Goal: Task Accomplishment & Management: Manage account settings

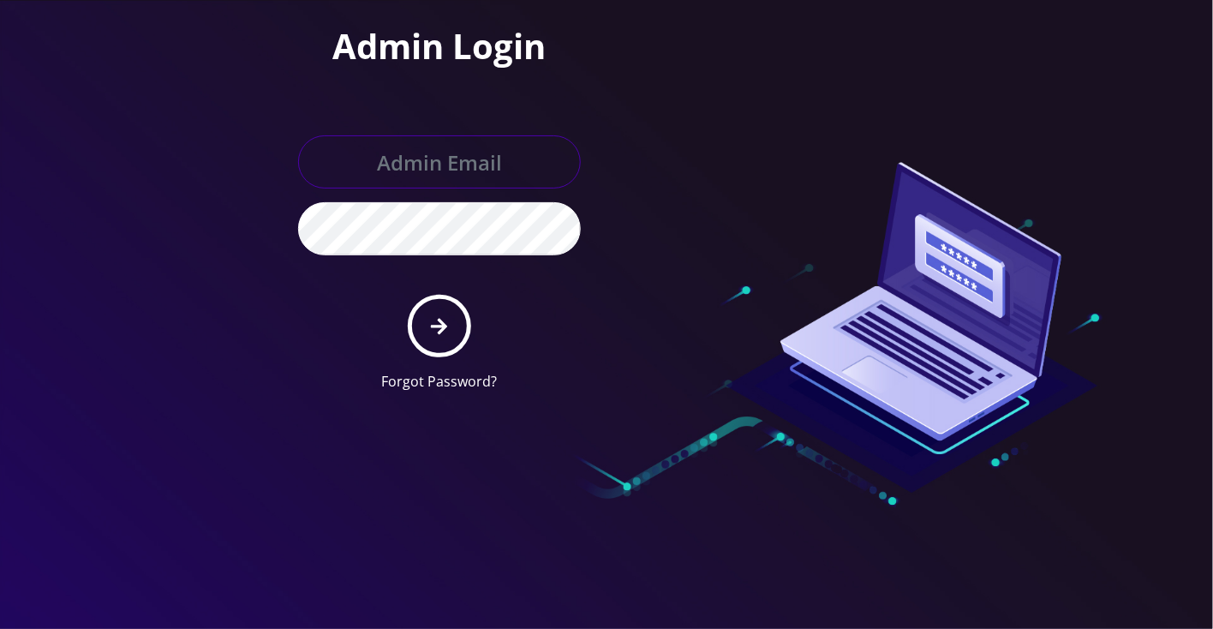
type input "[EMAIL_ADDRESS][DOMAIN_NAME]"
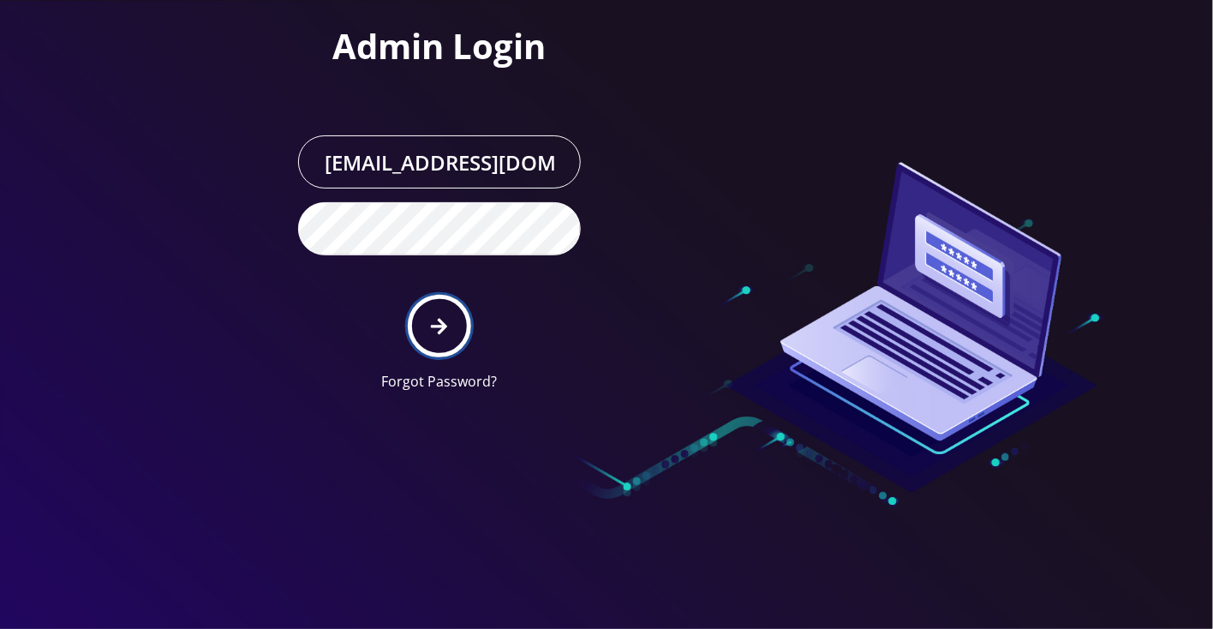
click at [456, 333] on button "submit" at bounding box center [439, 326] width 63 height 63
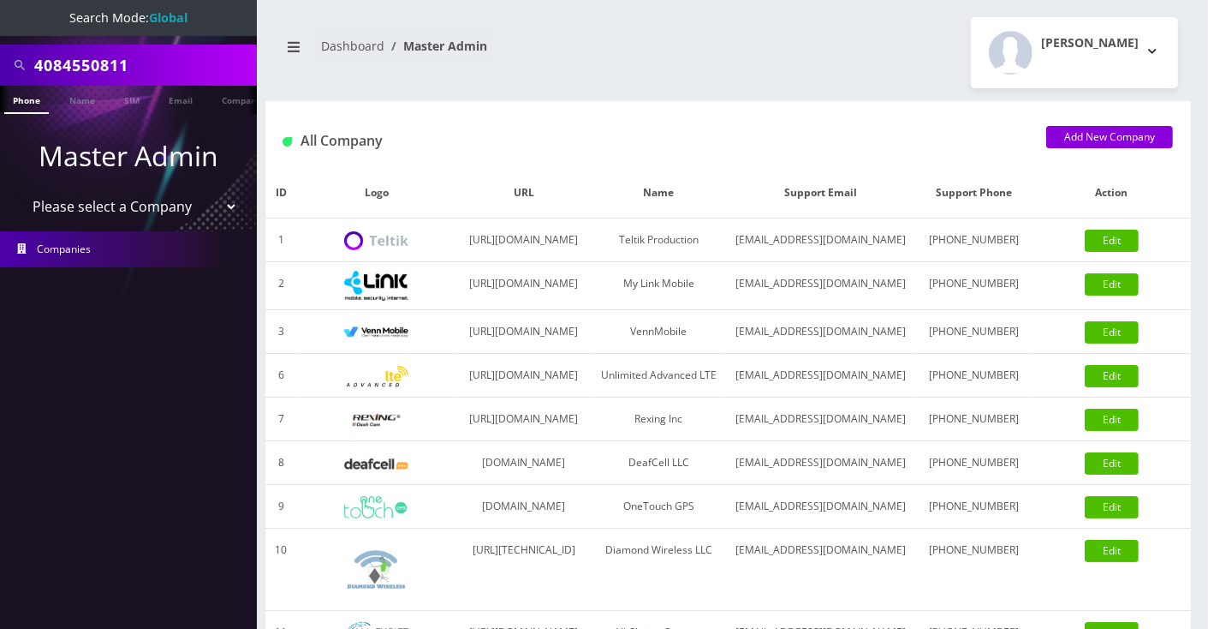
click at [166, 74] on input "4084550811" at bounding box center [143, 65] width 218 height 33
paste input "7187102557"
type input "7187102557"
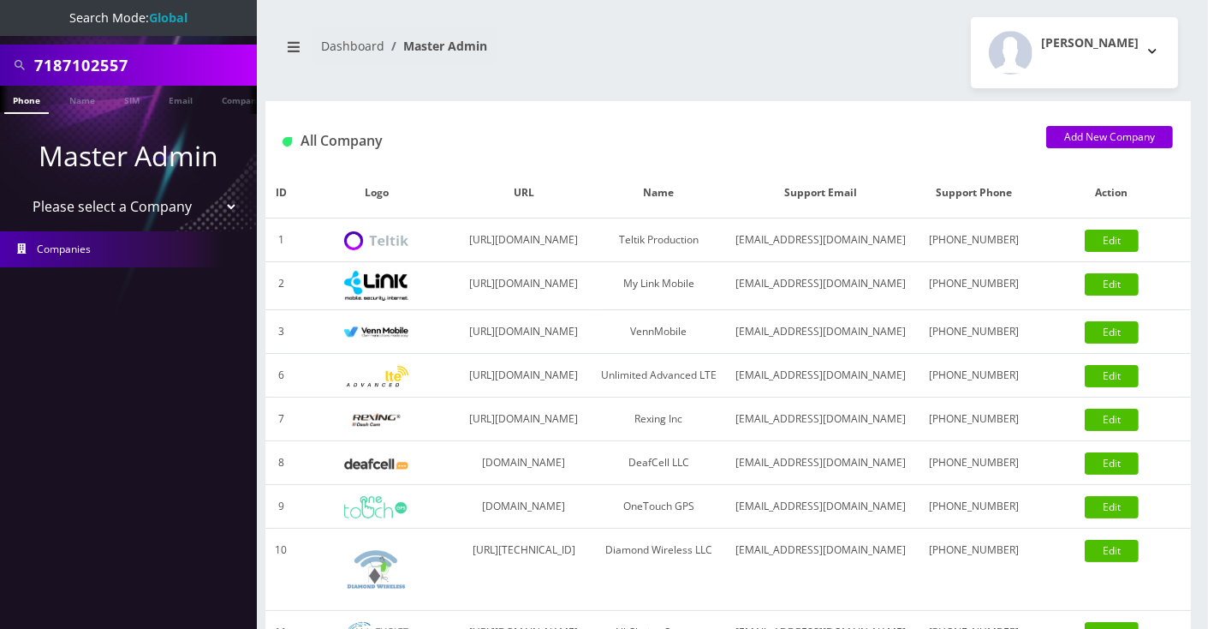
click at [33, 97] on link "Phone" at bounding box center [26, 100] width 45 height 28
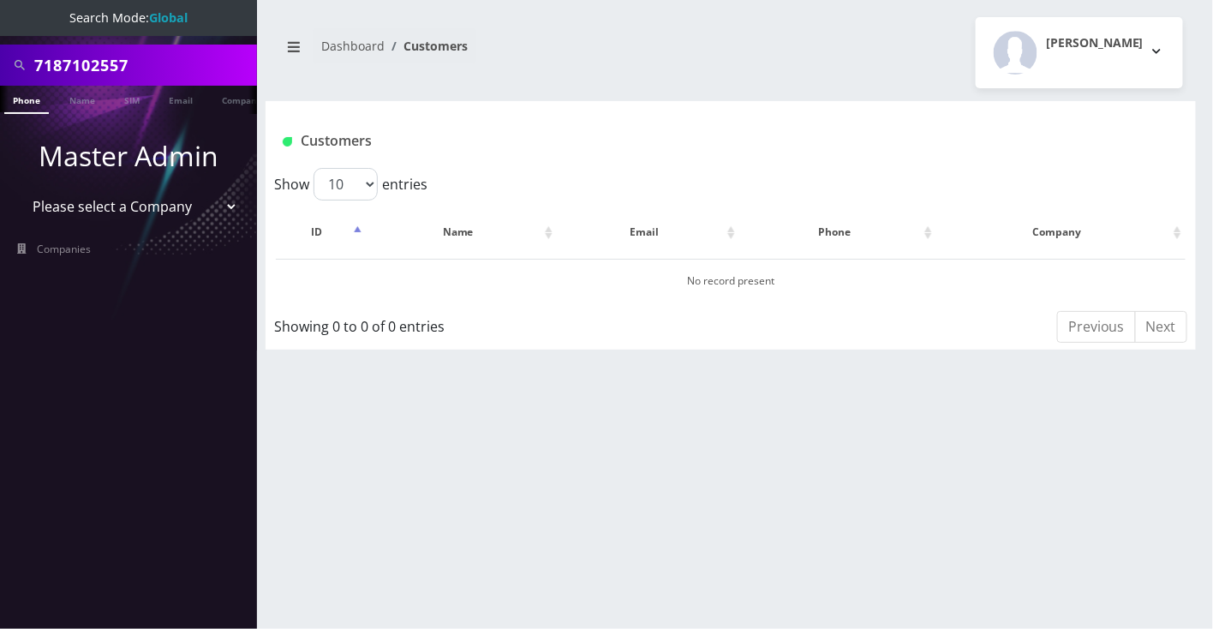
click at [107, 38] on nav "Search Mode: Global 7187102557 Phone Name SIM Email Company Customer Master Adm…" at bounding box center [128, 314] width 257 height 629
click at [89, 62] on input "7187102557" at bounding box center [143, 65] width 218 height 33
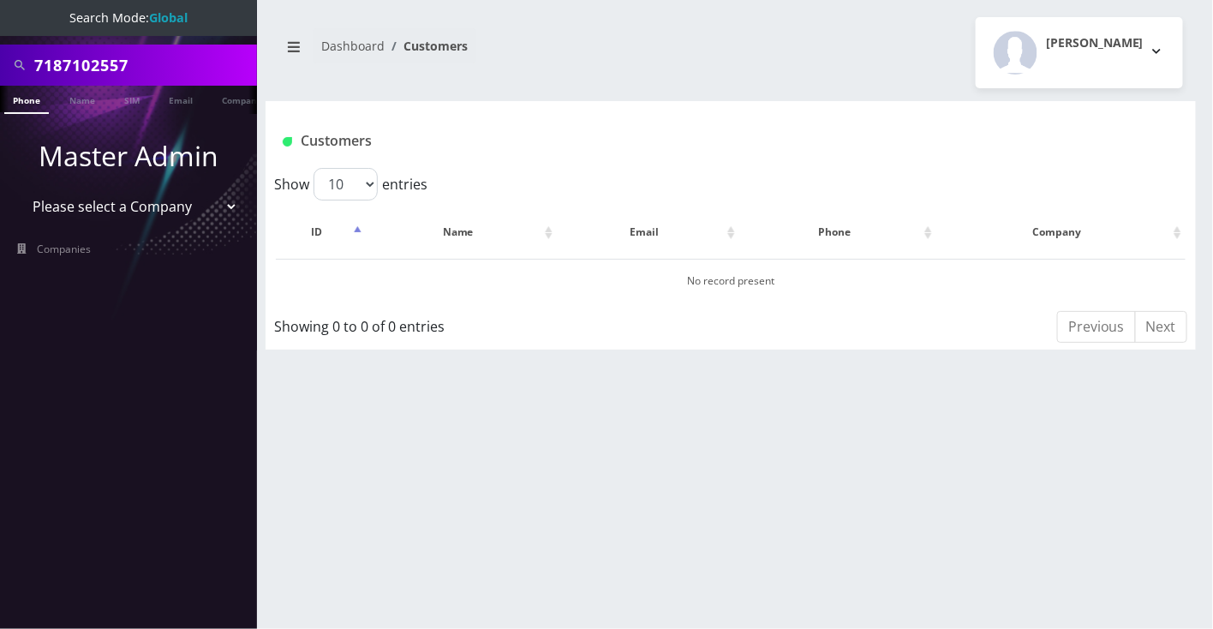
paste input "Fran Gindoff"
type input "Fran Gindoff"
click at [75, 97] on link "Name" at bounding box center [82, 100] width 43 height 28
click at [154, 61] on input "[PERSON_NAME]" at bounding box center [143, 65] width 218 height 33
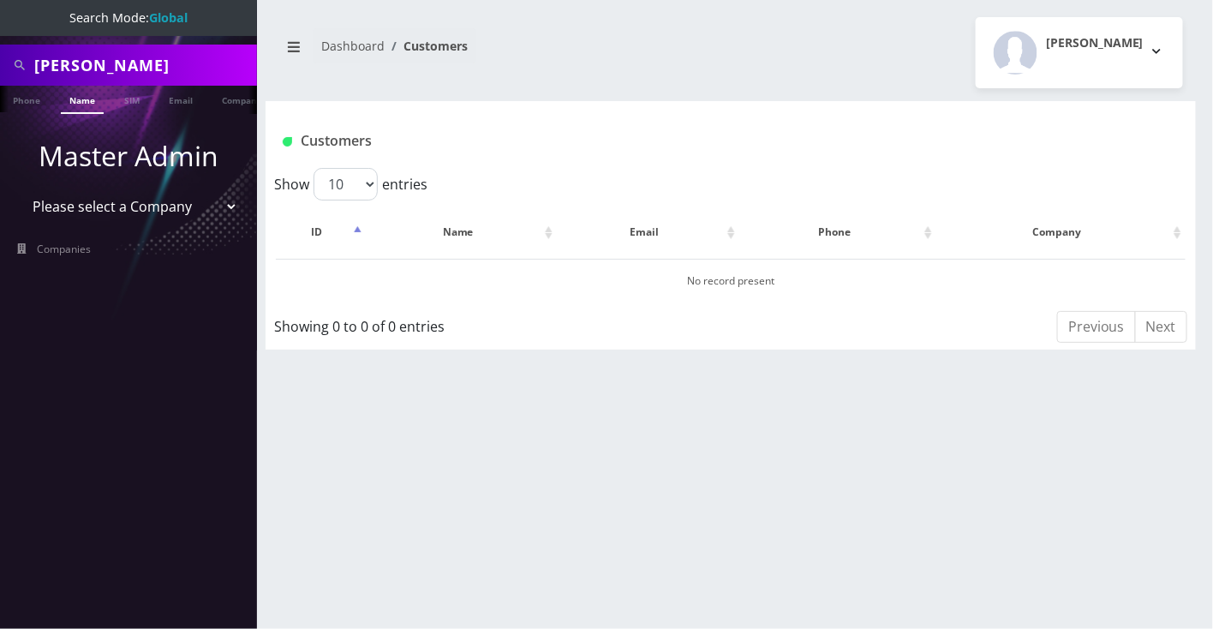
click at [154, 61] on input "Fran Gindoff" at bounding box center [143, 65] width 218 height 33
paste input "Judith"
type input "Judith Gindoff"
click at [75, 92] on link "Name" at bounding box center [82, 100] width 43 height 28
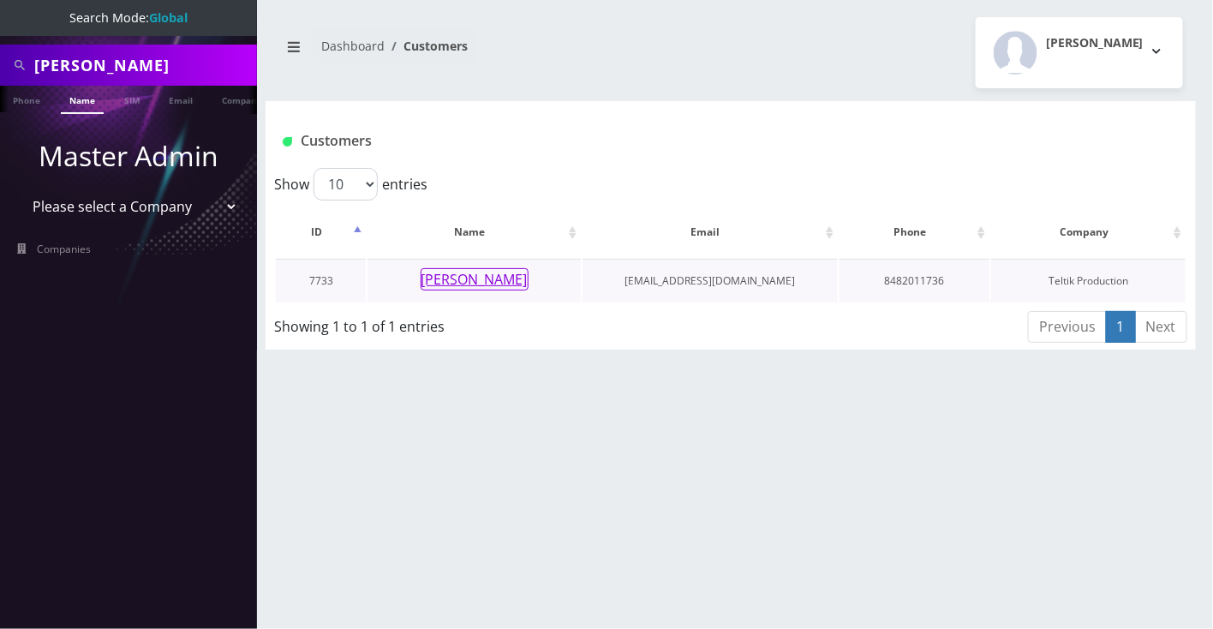
click at [468, 282] on button "[PERSON_NAME]" at bounding box center [475, 279] width 108 height 22
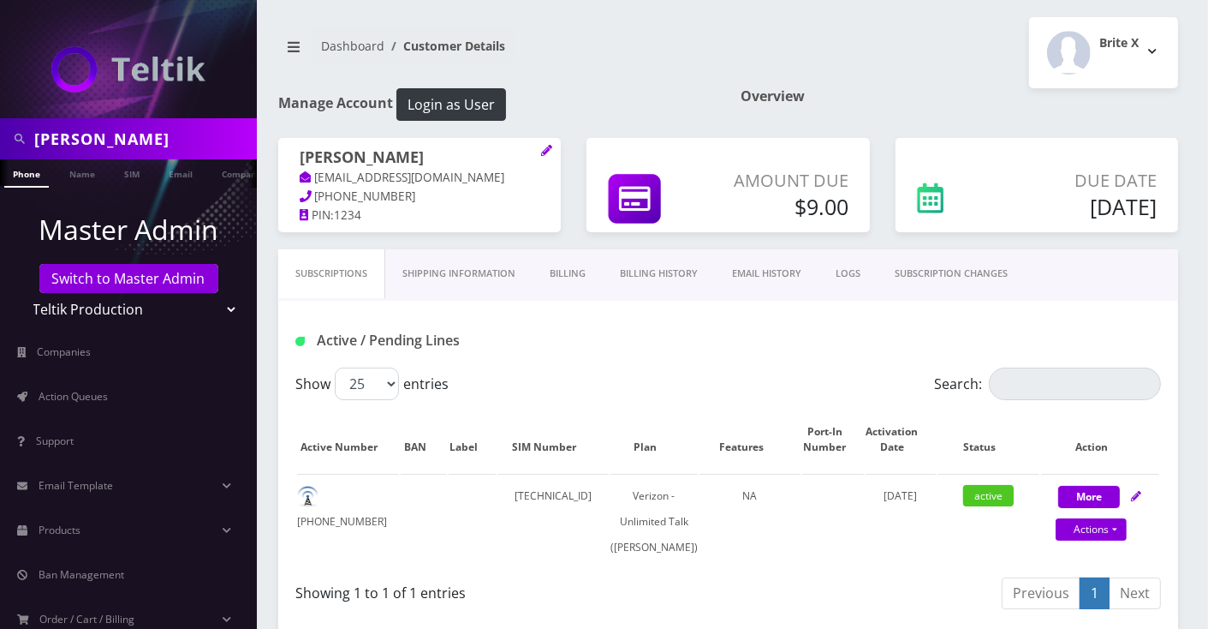
click at [564, 273] on link "Billing" at bounding box center [568, 273] width 70 height 49
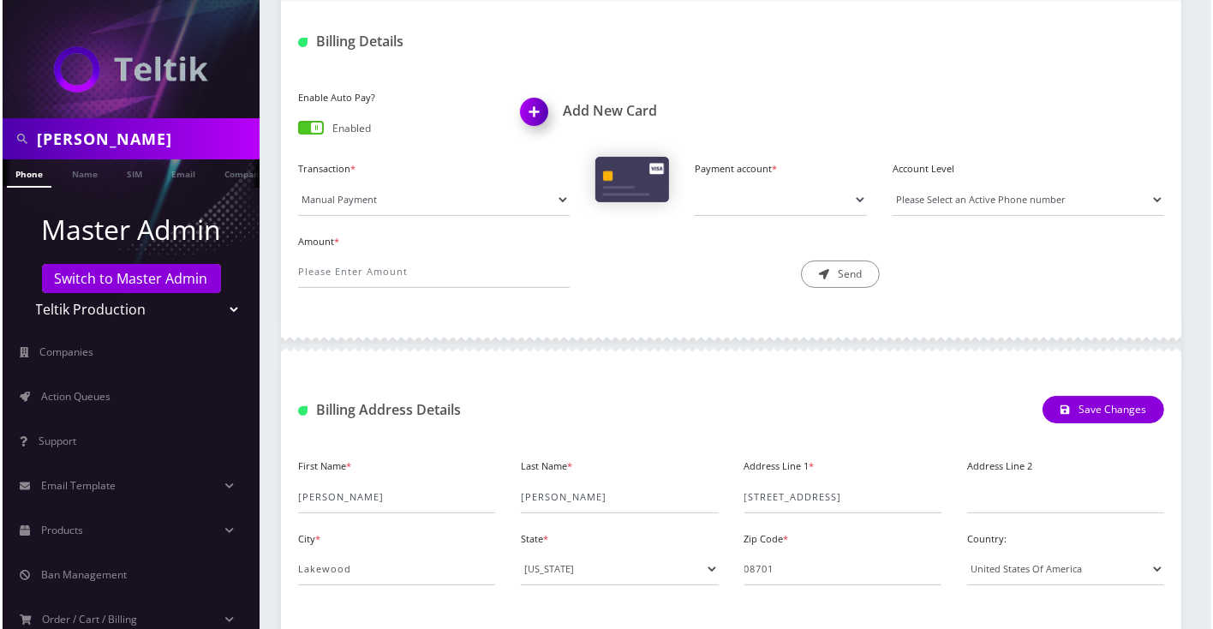
scroll to position [45, 0]
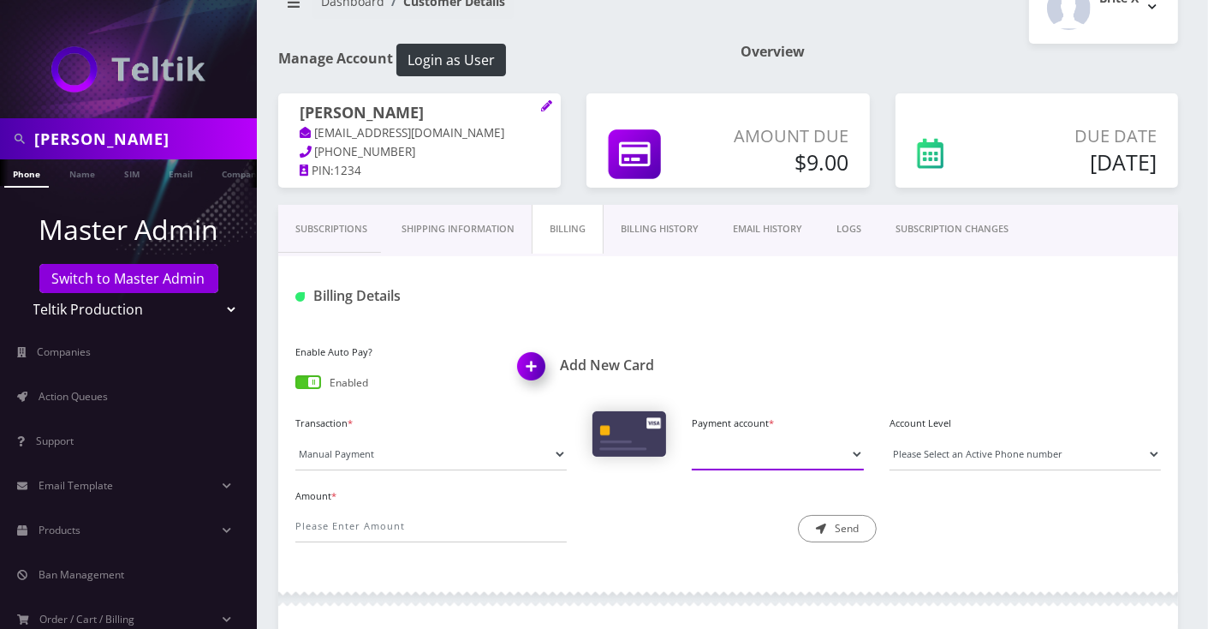
click at [751, 454] on select "Payment account *" at bounding box center [778, 454] width 172 height 33
drag, startPoint x: 777, startPoint y: 363, endPoint x: 766, endPoint y: 354, distance: 14.6
click at [777, 363] on div "Enable Auto Pay? Enabled Add New Card" at bounding box center [729, 375] width 892 height 71
click at [540, 365] on img at bounding box center [535, 372] width 51 height 51
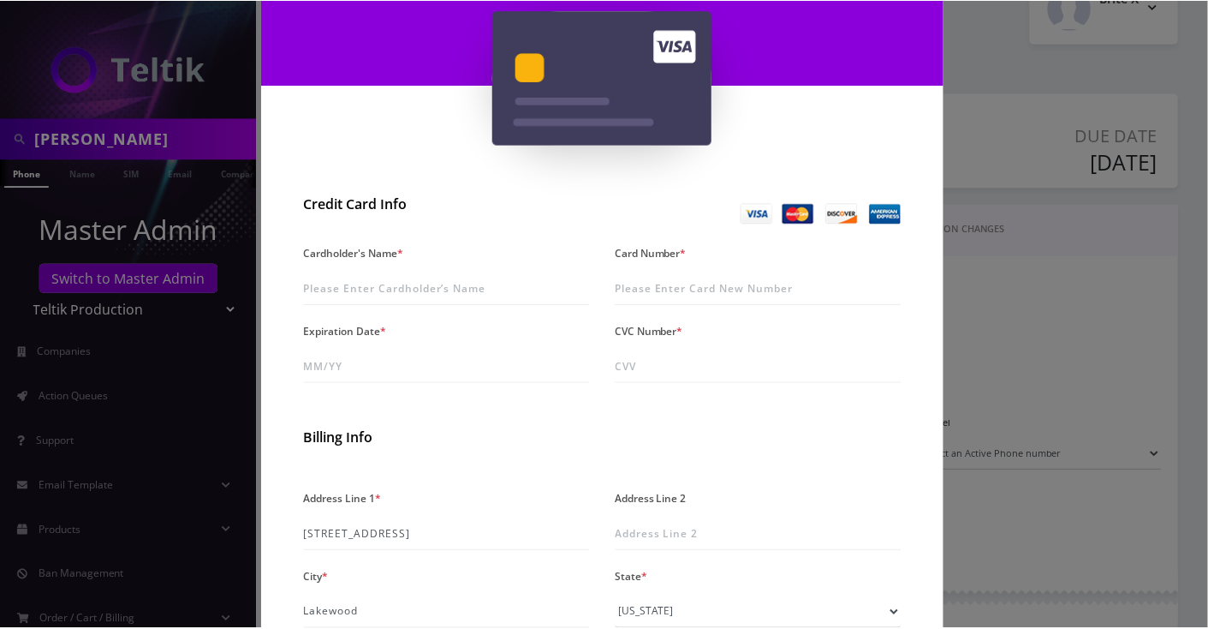
scroll to position [228, 0]
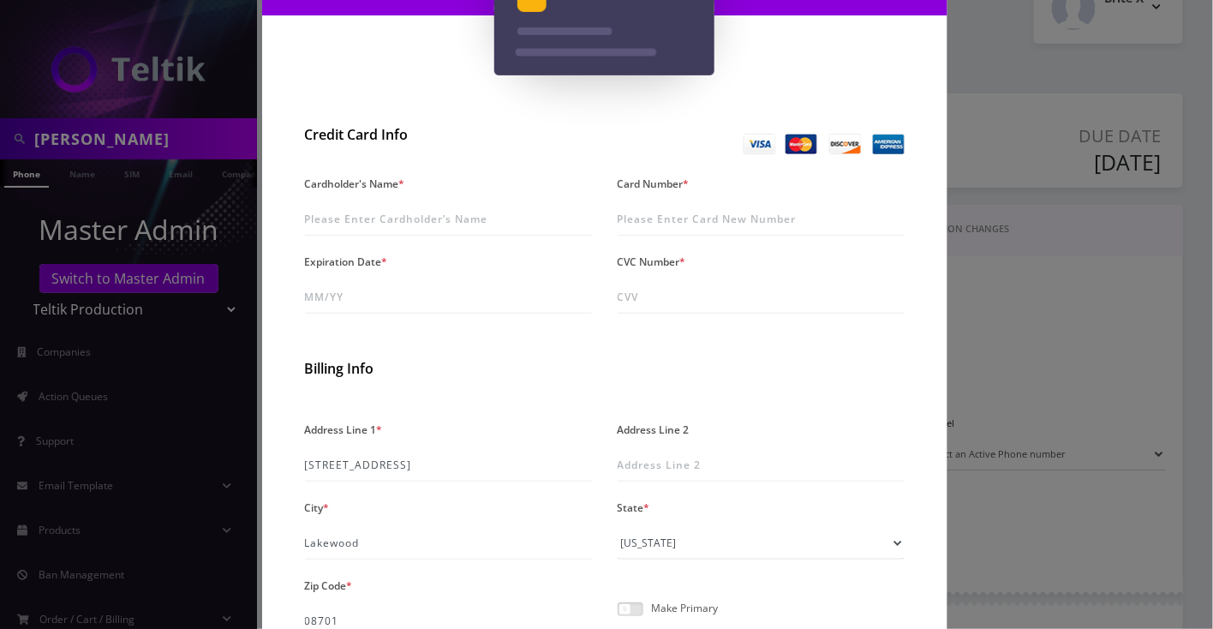
click at [1024, 310] on div "× Add A New Card Credit Card Info Cardholder's Name * Card Number * Expiration …" at bounding box center [606, 314] width 1213 height 629
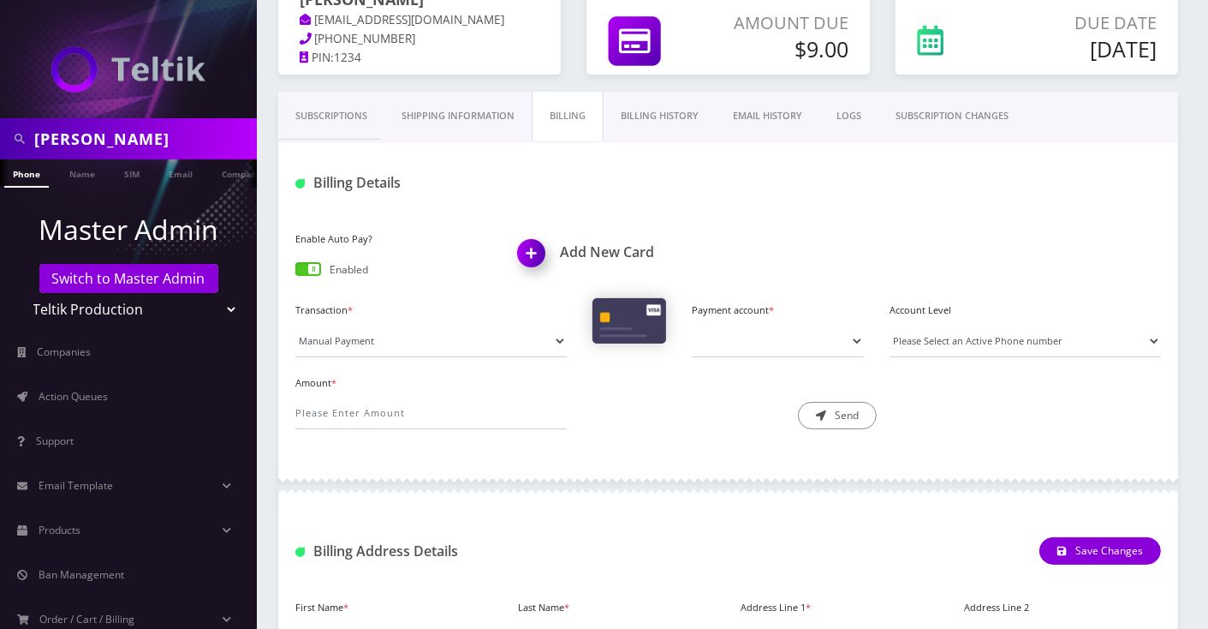
scroll to position [158, 0]
click at [672, 113] on link "Billing History" at bounding box center [660, 115] width 112 height 49
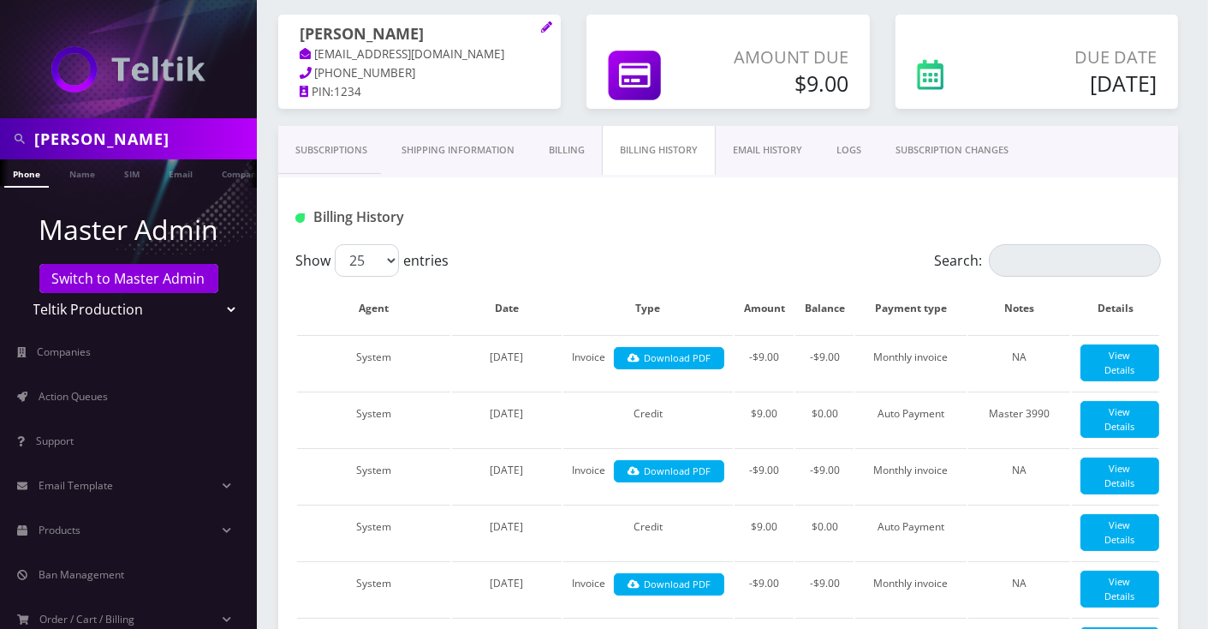
scroll to position [158, 0]
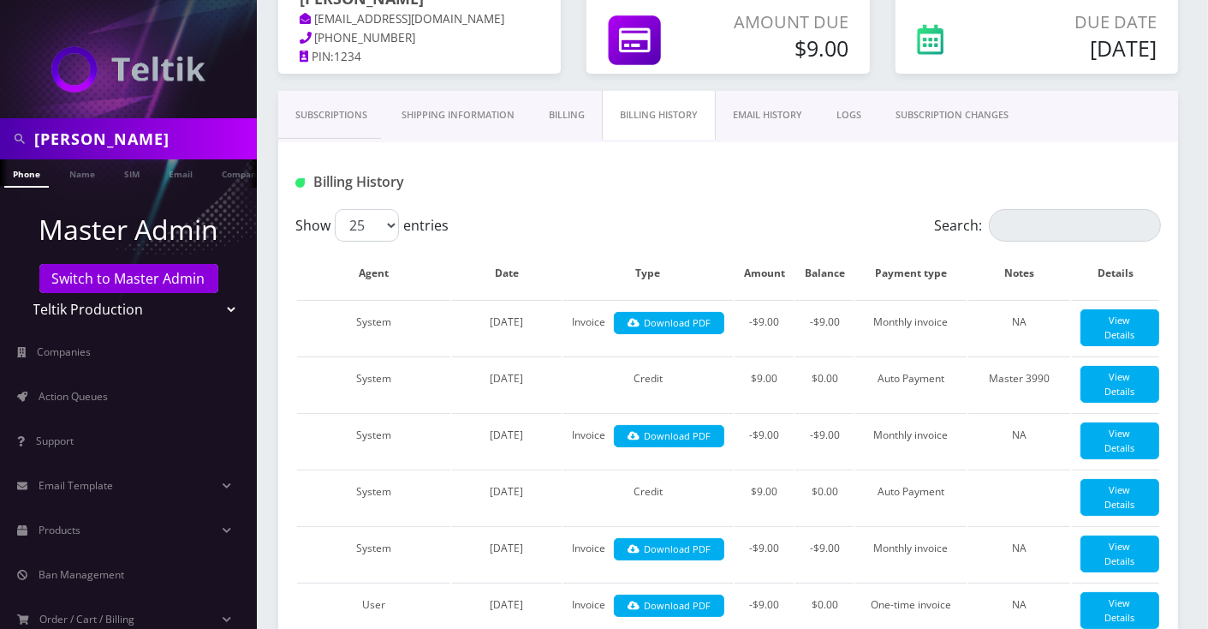
click at [577, 122] on link "Billing" at bounding box center [567, 115] width 70 height 49
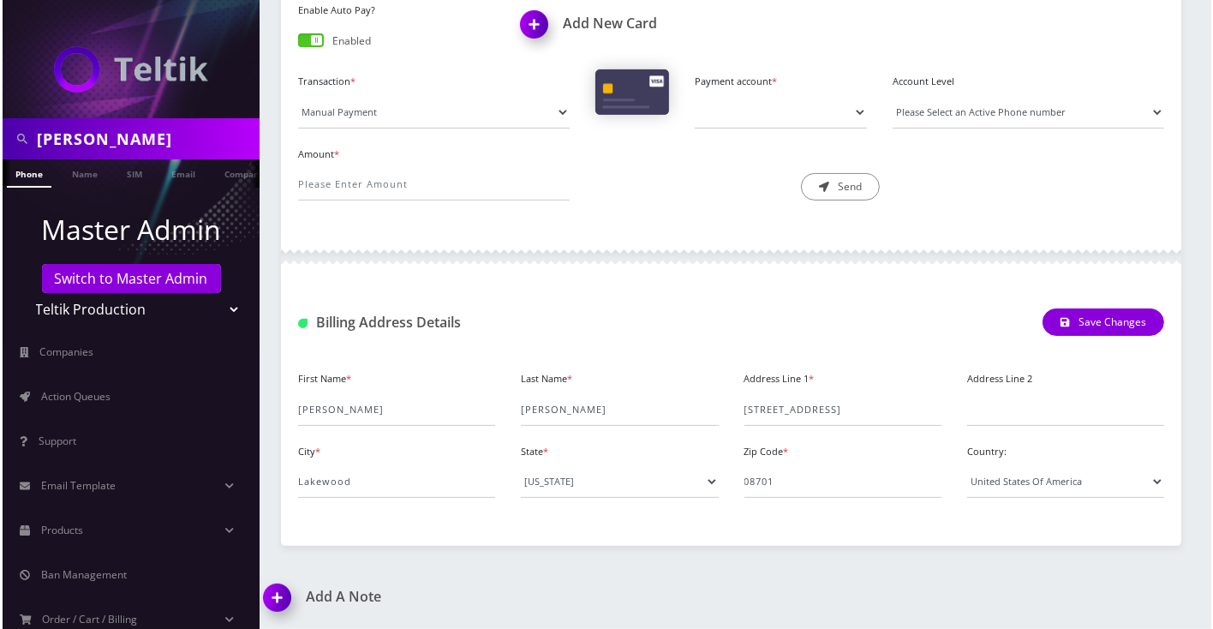
scroll to position [272, 0]
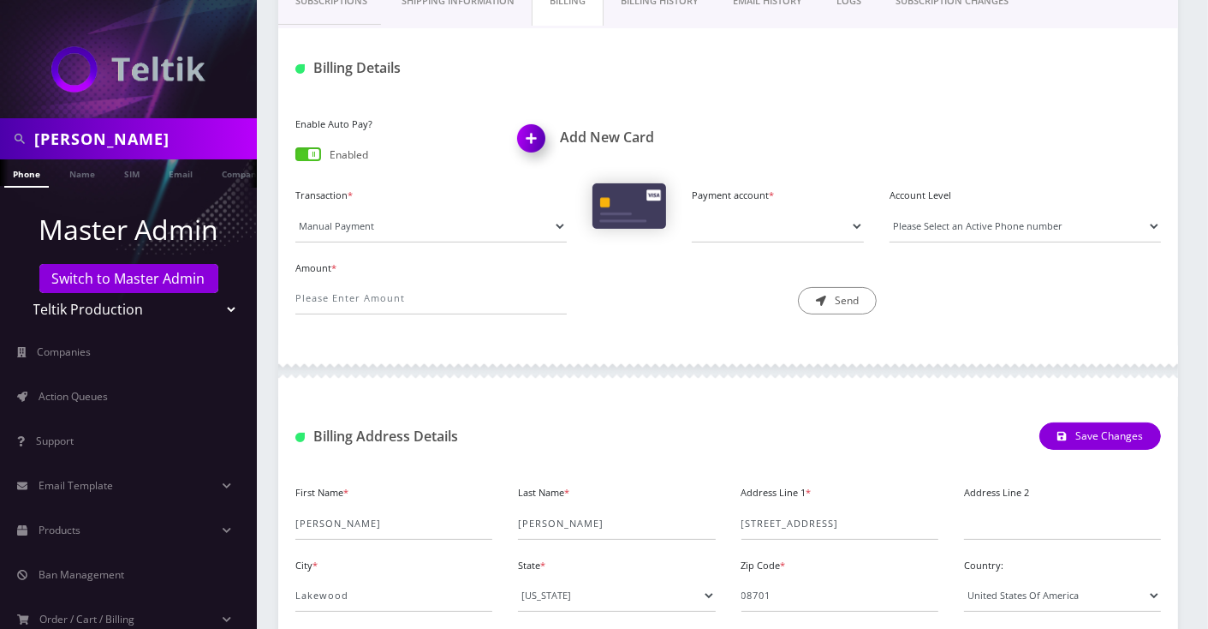
click at [528, 131] on img at bounding box center [535, 144] width 51 height 51
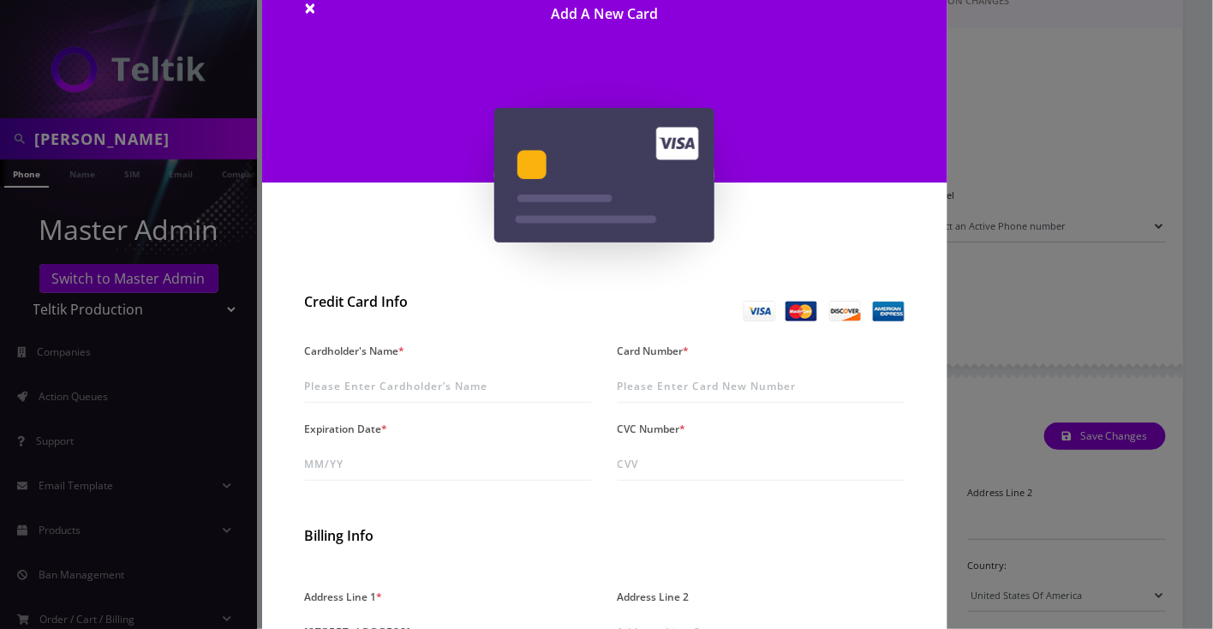
scroll to position [114, 0]
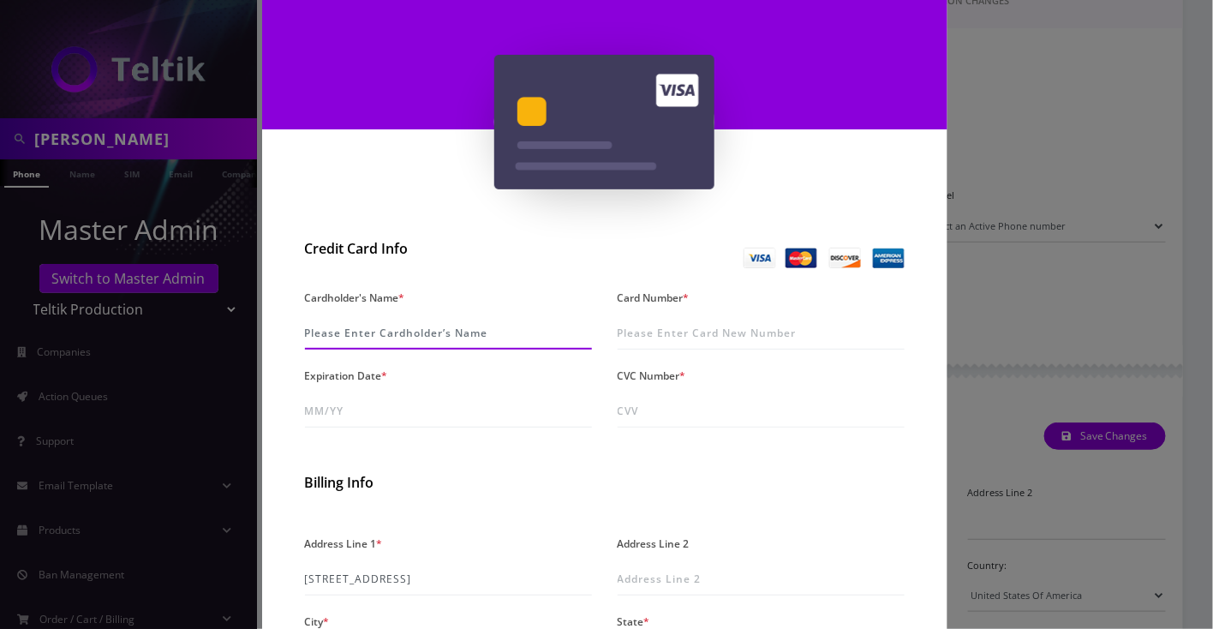
drag, startPoint x: 405, startPoint y: 328, endPoint x: 411, endPoint y: 337, distance: 10.5
click at [405, 327] on input "Cardholder's Name *" at bounding box center [448, 333] width 287 height 33
type input "Fran Gindoff"
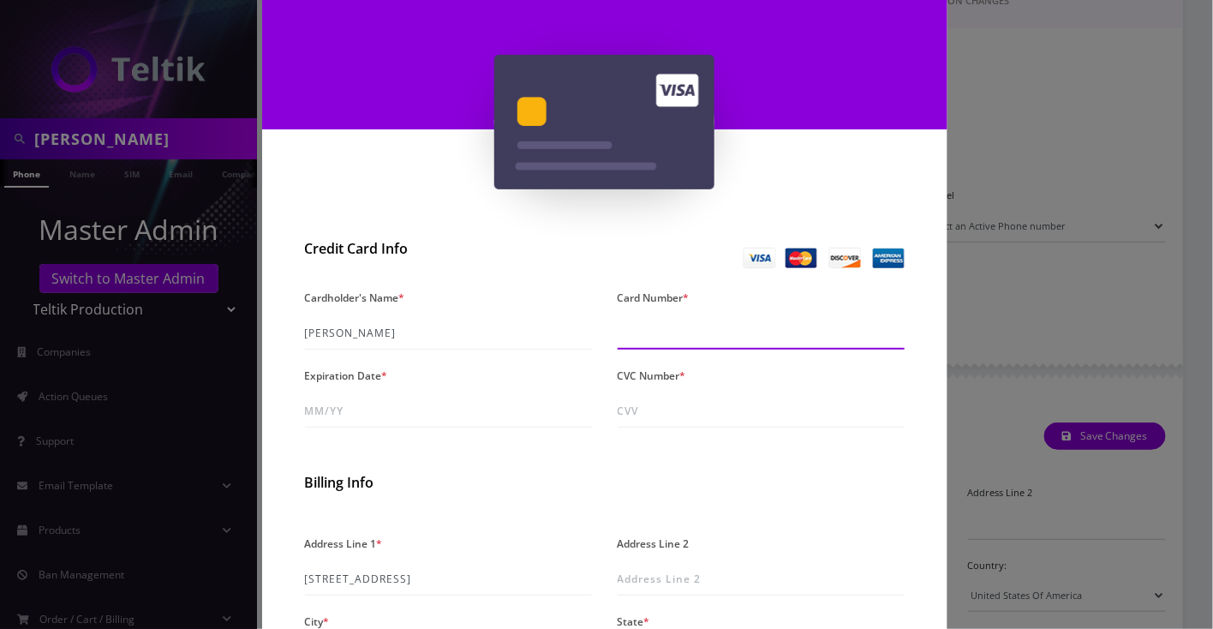
click at [667, 335] on input "Card Number *" at bounding box center [761, 333] width 287 height 33
click at [691, 335] on input "5129 9259" at bounding box center [761, 333] width 287 height 33
type input "5129 9259 5413 3990"
click at [691, 335] on input "5129 9259 5413 3990" at bounding box center [761, 333] width 287 height 33
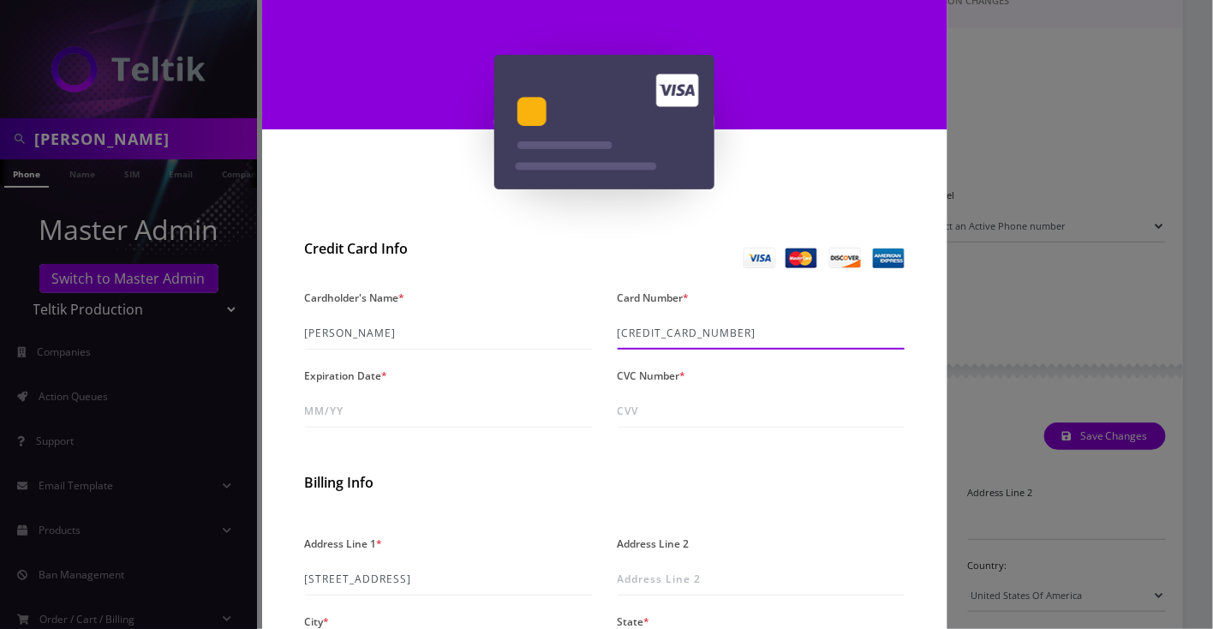
click at [691, 335] on input "5129 9259 5413 3990" at bounding box center [761, 333] width 287 height 33
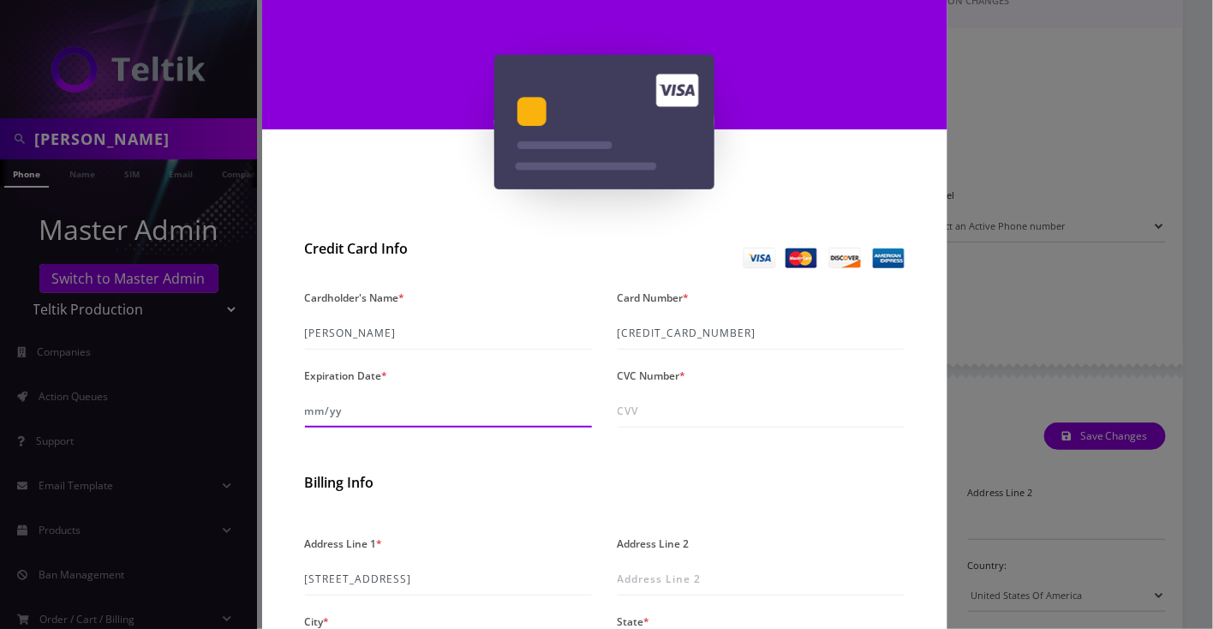
click at [352, 405] on input "Expiration Date *" at bounding box center [448, 411] width 287 height 33
type input "06/28"
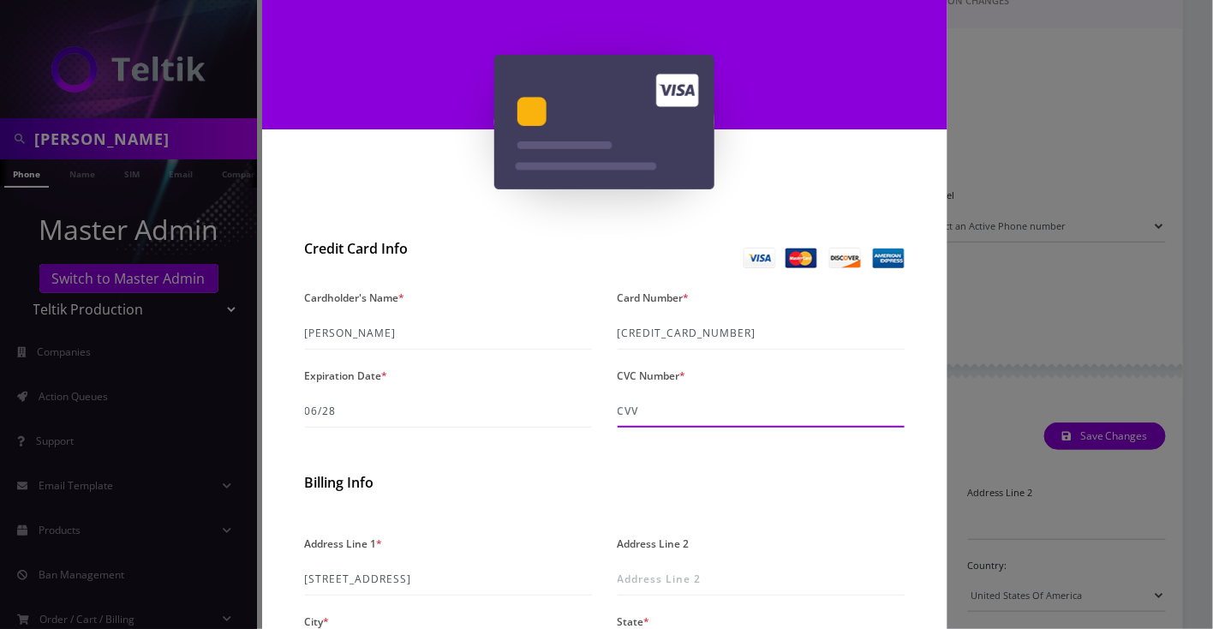
click at [646, 410] on input "CVC Number *" at bounding box center [761, 411] width 287 height 33
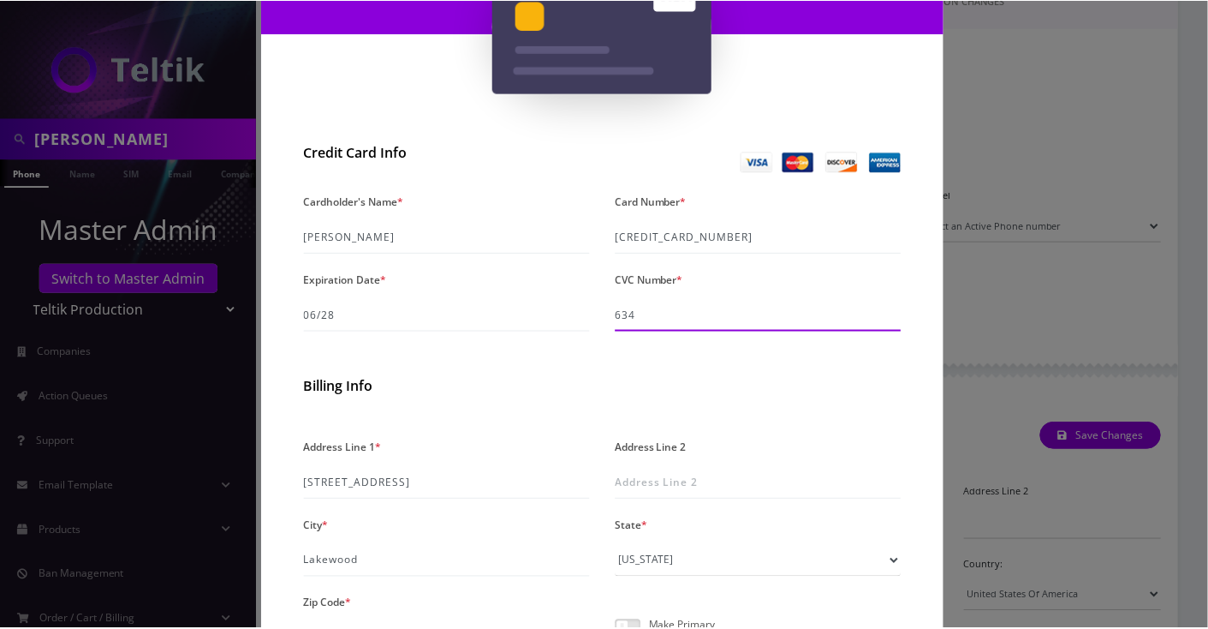
scroll to position [393, 0]
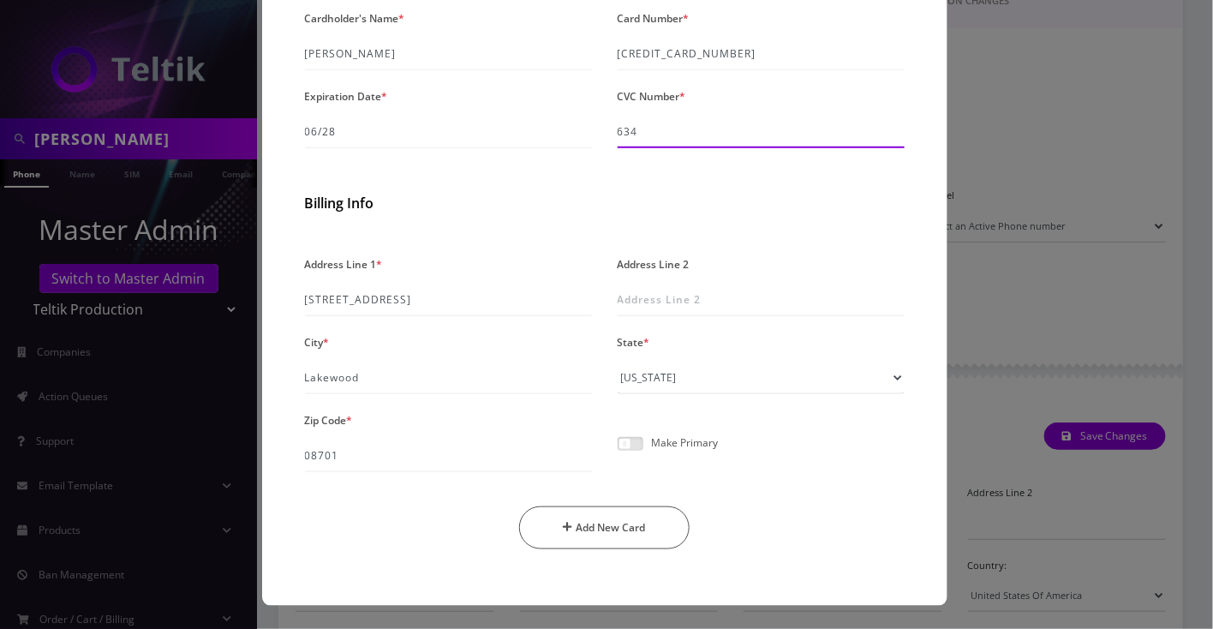
type input "634"
click at [637, 437] on span at bounding box center [631, 444] width 26 height 14
click at [618, 453] on input "checkbox" at bounding box center [618, 453] width 0 height 0
click at [590, 534] on button "Add New Card" at bounding box center [604, 527] width 170 height 43
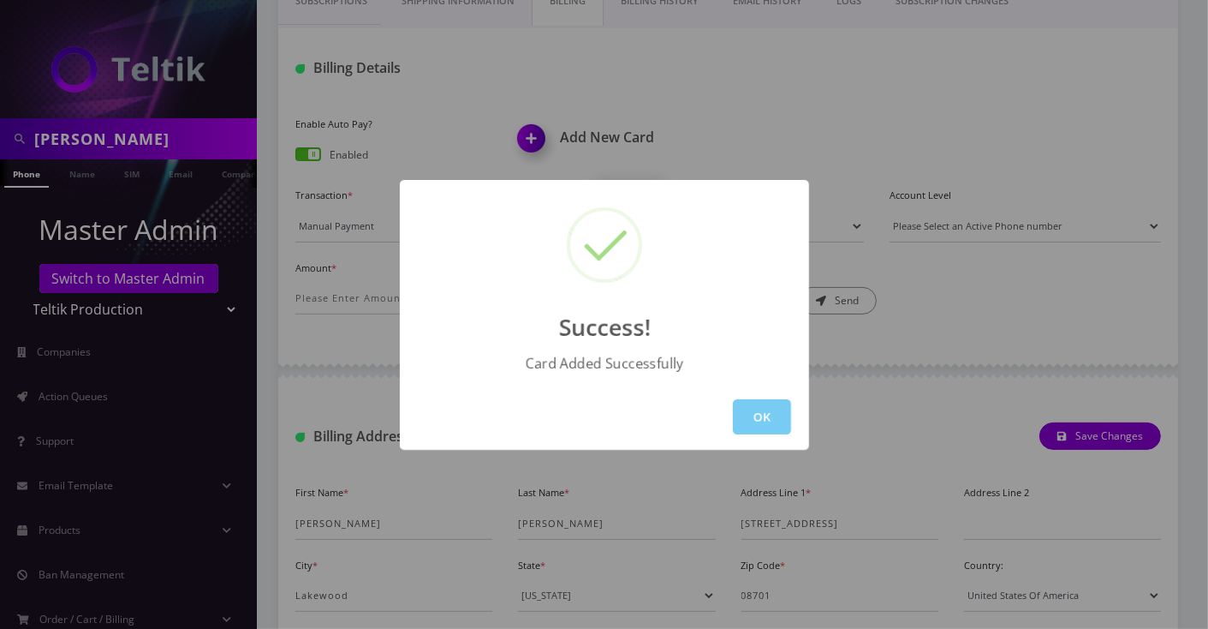
click at [768, 415] on button "OK" at bounding box center [762, 416] width 58 height 35
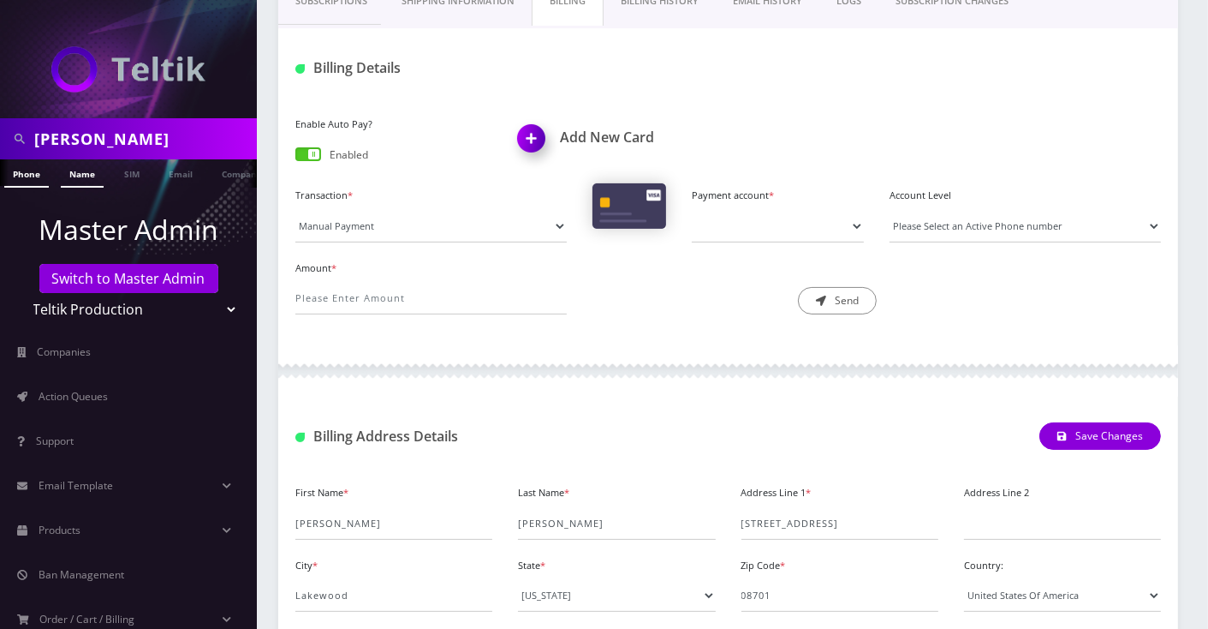
click at [74, 168] on link "Name" at bounding box center [82, 173] width 43 height 28
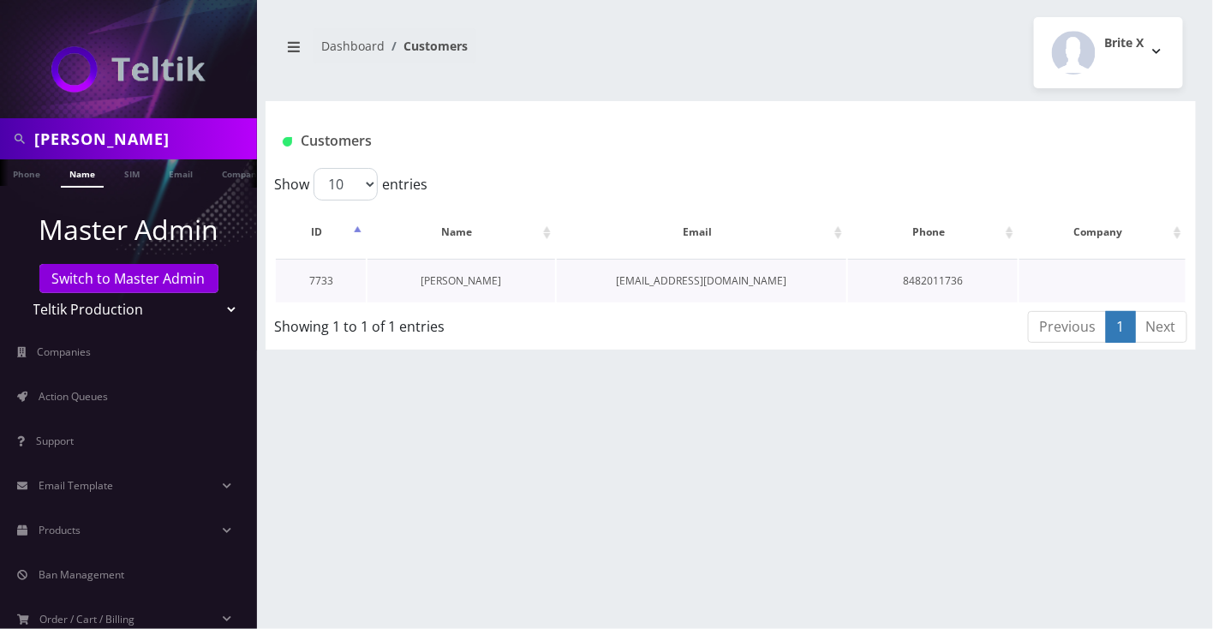
click at [481, 280] on link "[PERSON_NAME]" at bounding box center [461, 280] width 81 height 15
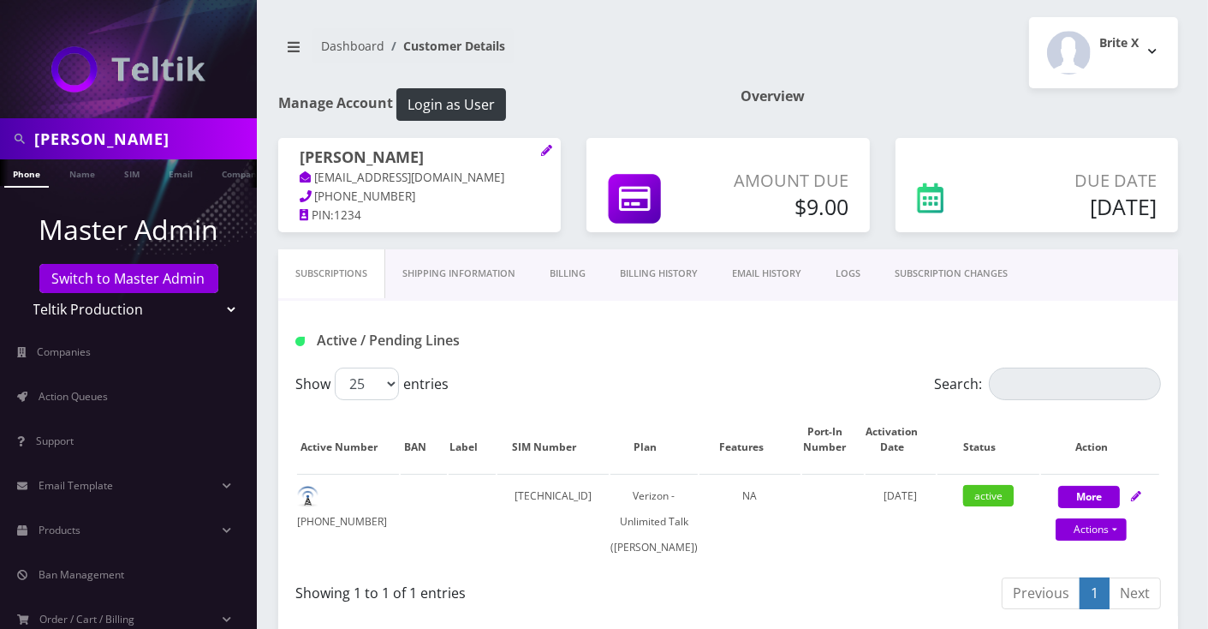
click at [582, 275] on link "Billing" at bounding box center [568, 273] width 70 height 49
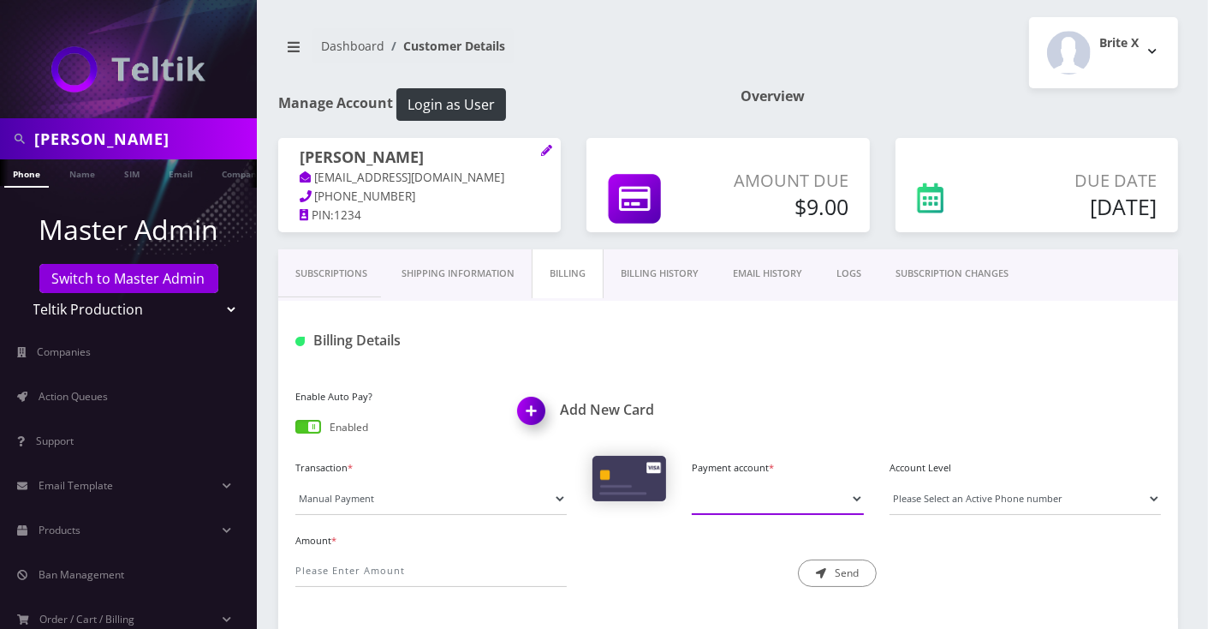
click at [765, 487] on select "Payment account *" at bounding box center [778, 498] width 172 height 33
click at [748, 503] on select "Payment account *" at bounding box center [778, 498] width 172 height 33
click at [748, 504] on select "Payment account *" at bounding box center [778, 498] width 172 height 33
click at [749, 504] on select "Payment account *" at bounding box center [778, 498] width 172 height 33
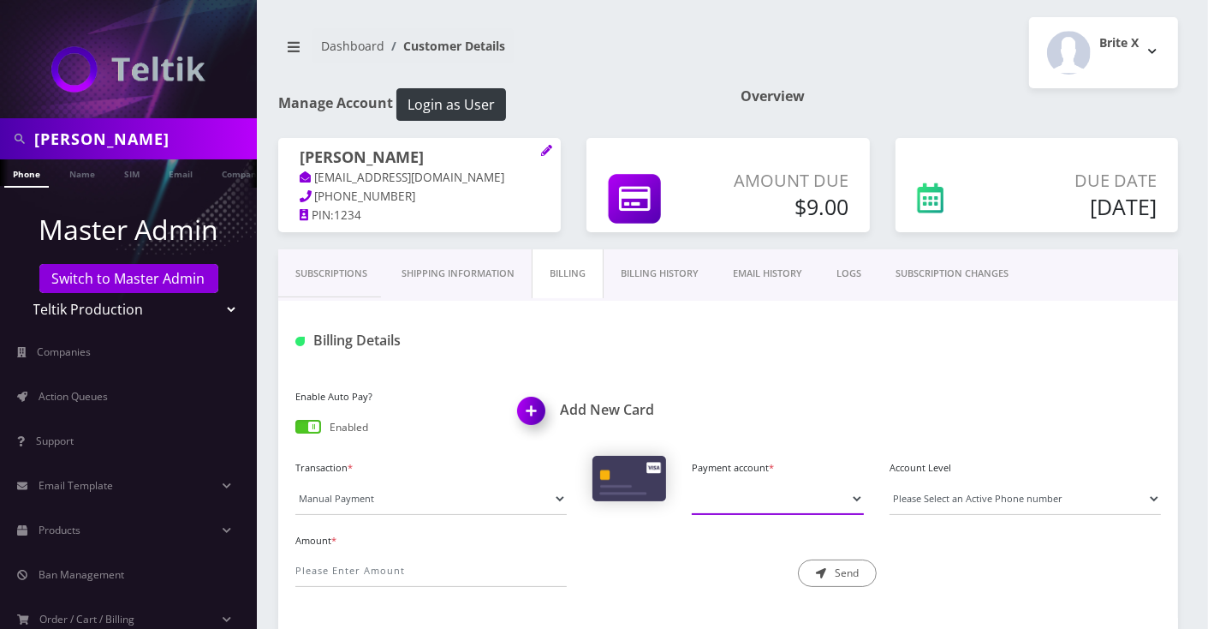
click at [749, 504] on select "Payment account *" at bounding box center [778, 498] width 172 height 33
click at [82, 182] on link "Name" at bounding box center [82, 173] width 43 height 28
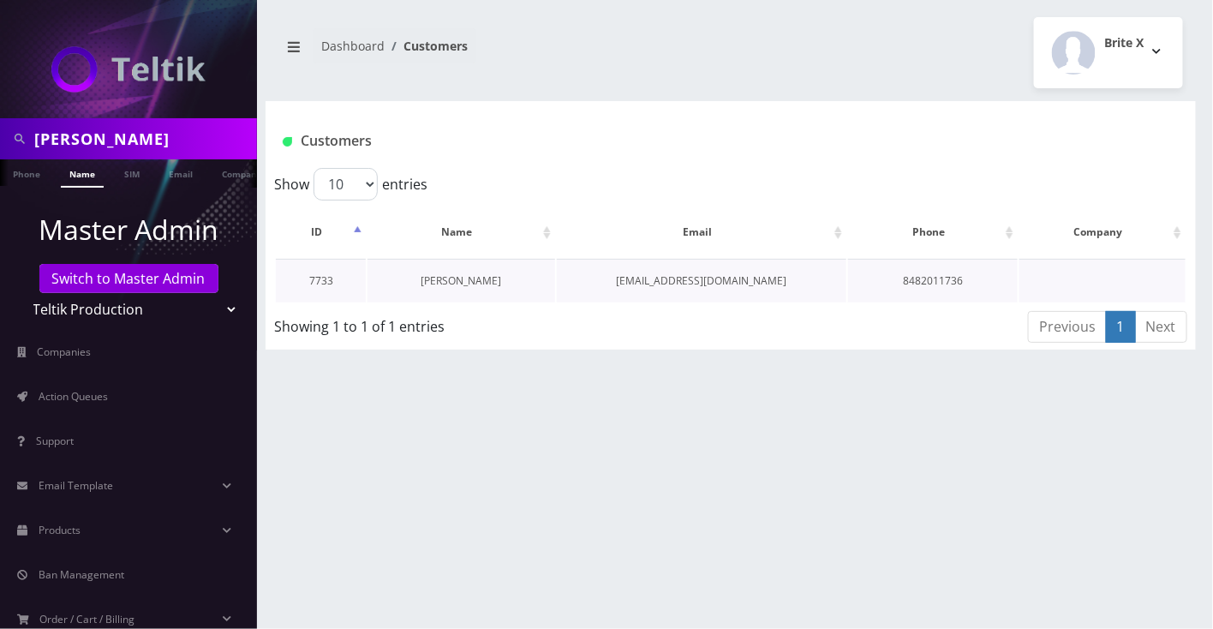
click at [459, 283] on link "[PERSON_NAME]" at bounding box center [461, 280] width 81 height 15
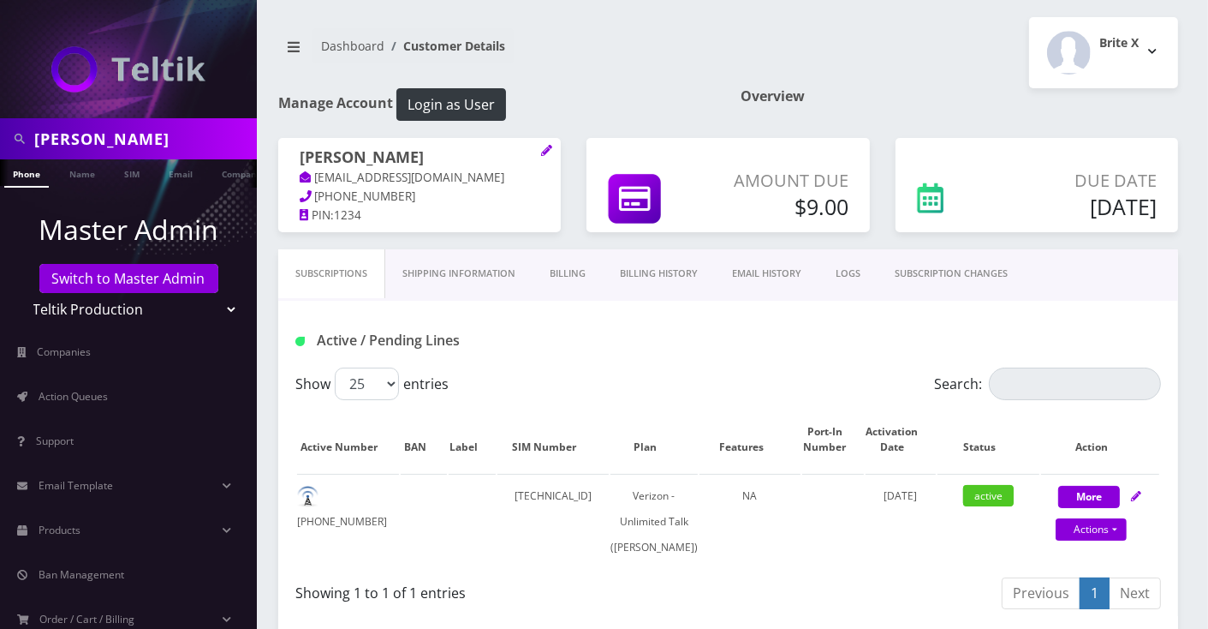
click at [560, 265] on link "Billing" at bounding box center [568, 273] width 70 height 49
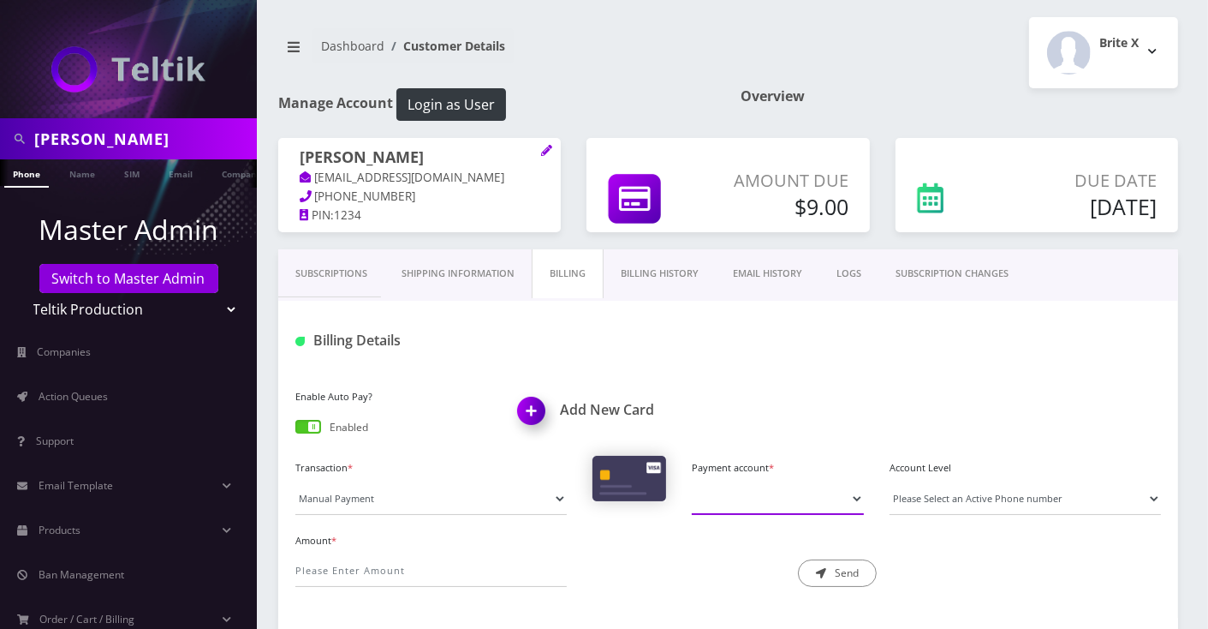
click at [771, 487] on select "Payment account *" at bounding box center [778, 498] width 172 height 33
click at [798, 397] on div "Enable Auto Pay? Enabled Add New Card" at bounding box center [729, 420] width 892 height 71
click at [336, 262] on link "Subscriptions" at bounding box center [331, 273] width 106 height 49
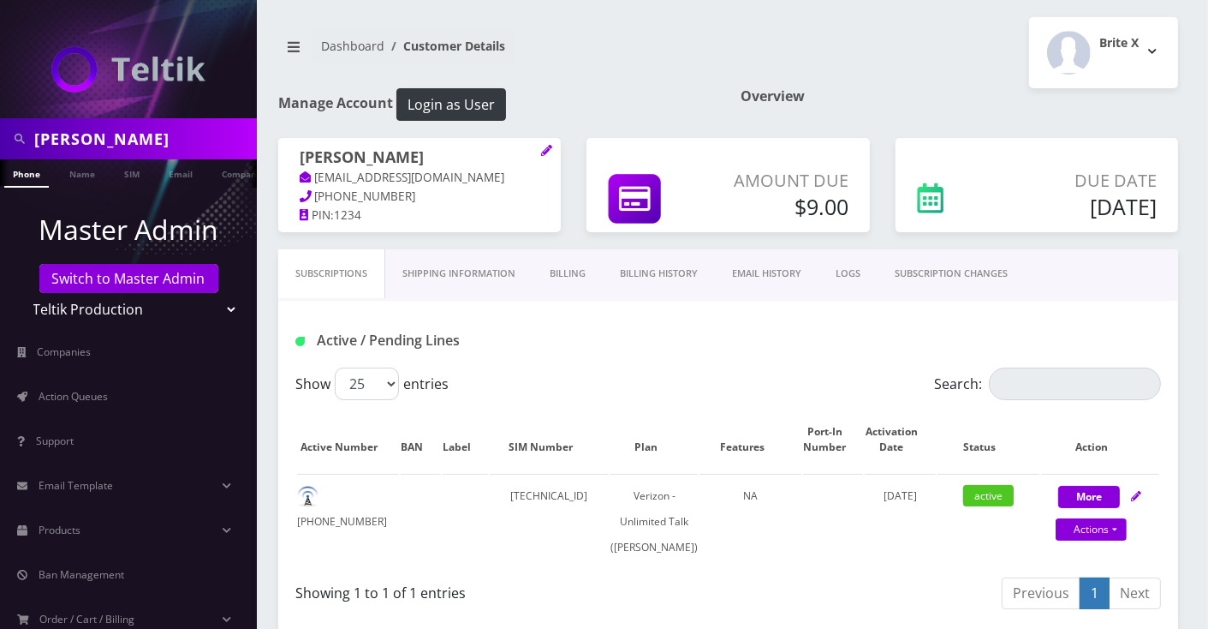
click at [637, 279] on link "Billing History" at bounding box center [659, 273] width 112 height 49
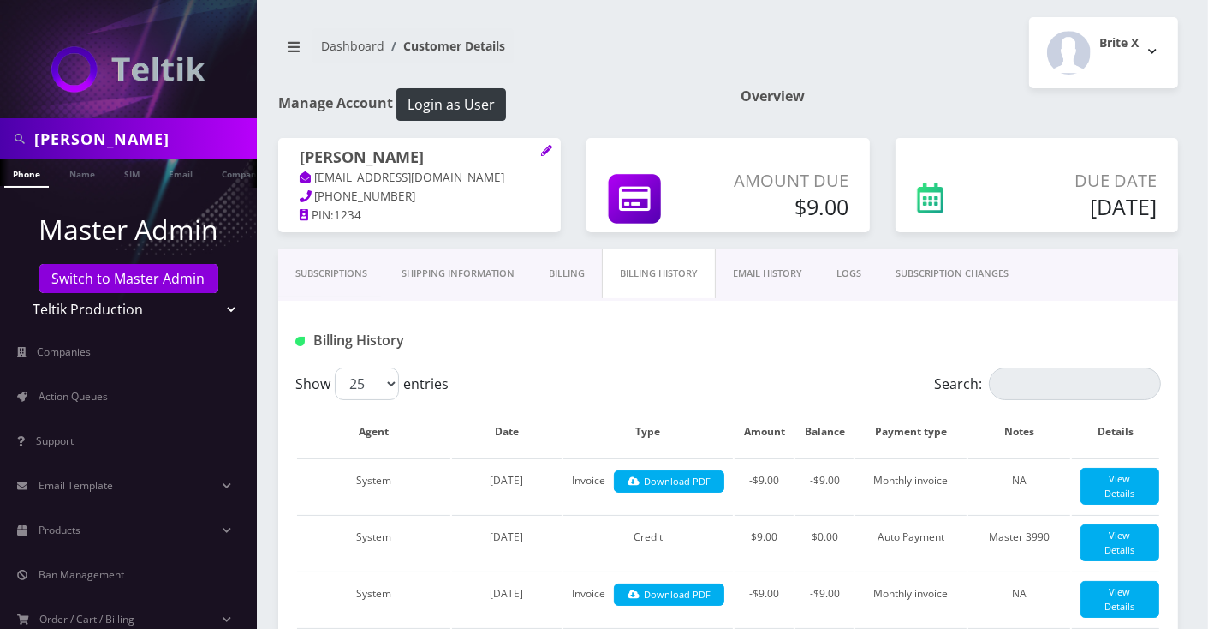
click at [576, 278] on link "Billing" at bounding box center [567, 273] width 70 height 49
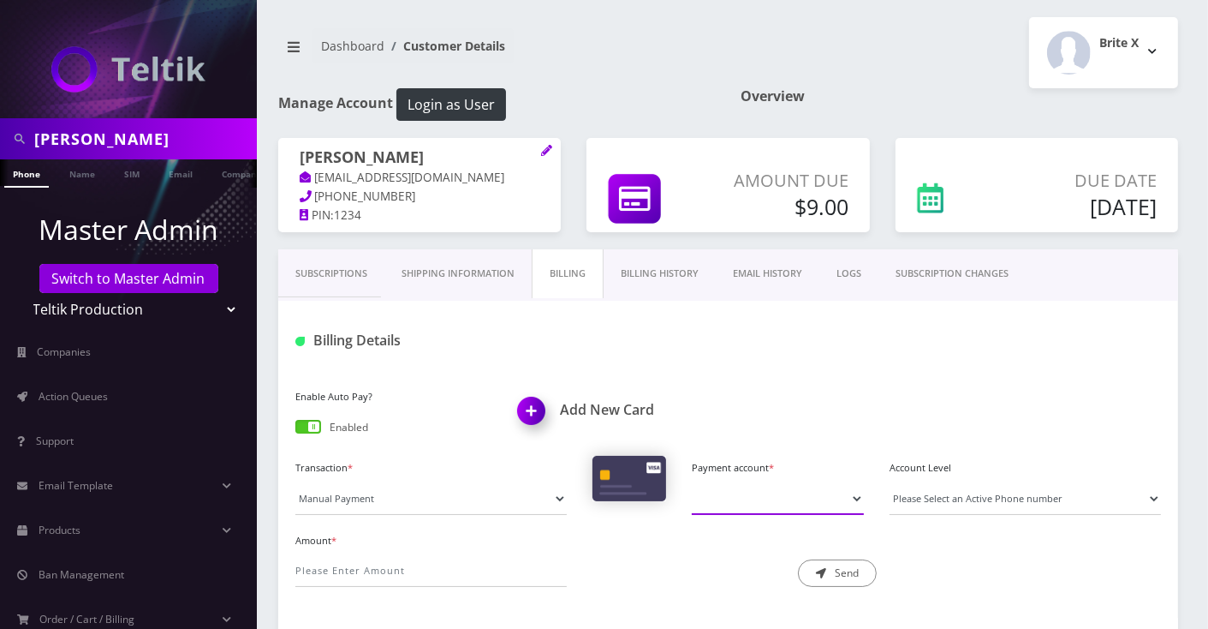
click at [738, 503] on select "Payment account *" at bounding box center [778, 498] width 172 height 33
click at [533, 393] on img at bounding box center [535, 416] width 51 height 51
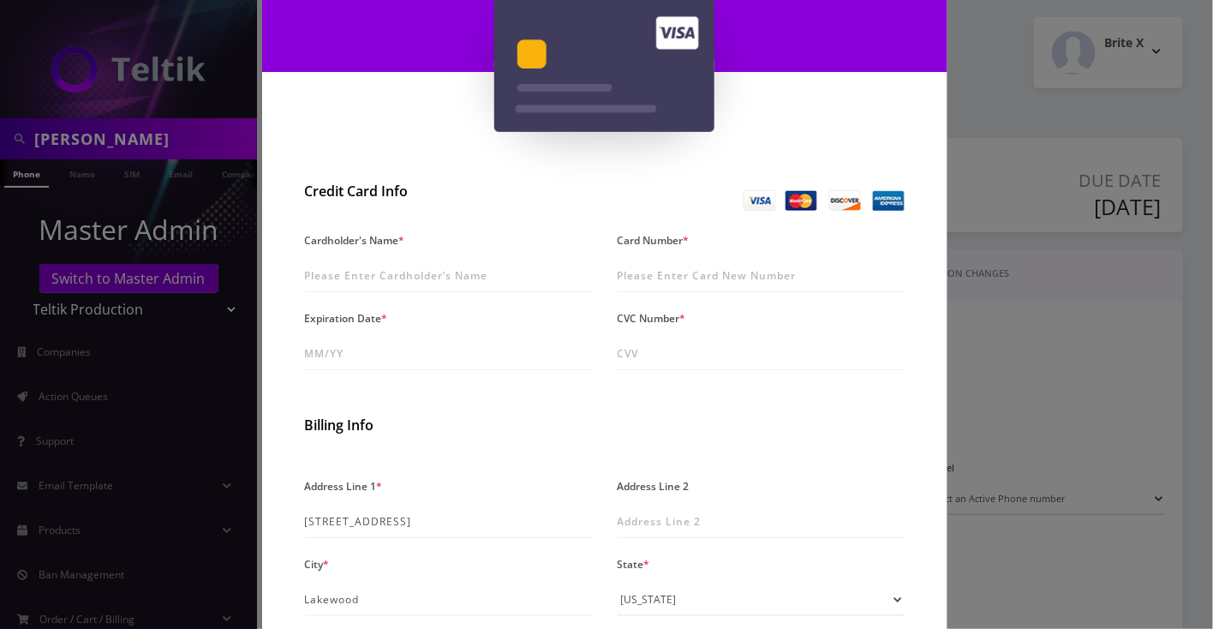
scroll to position [228, 0]
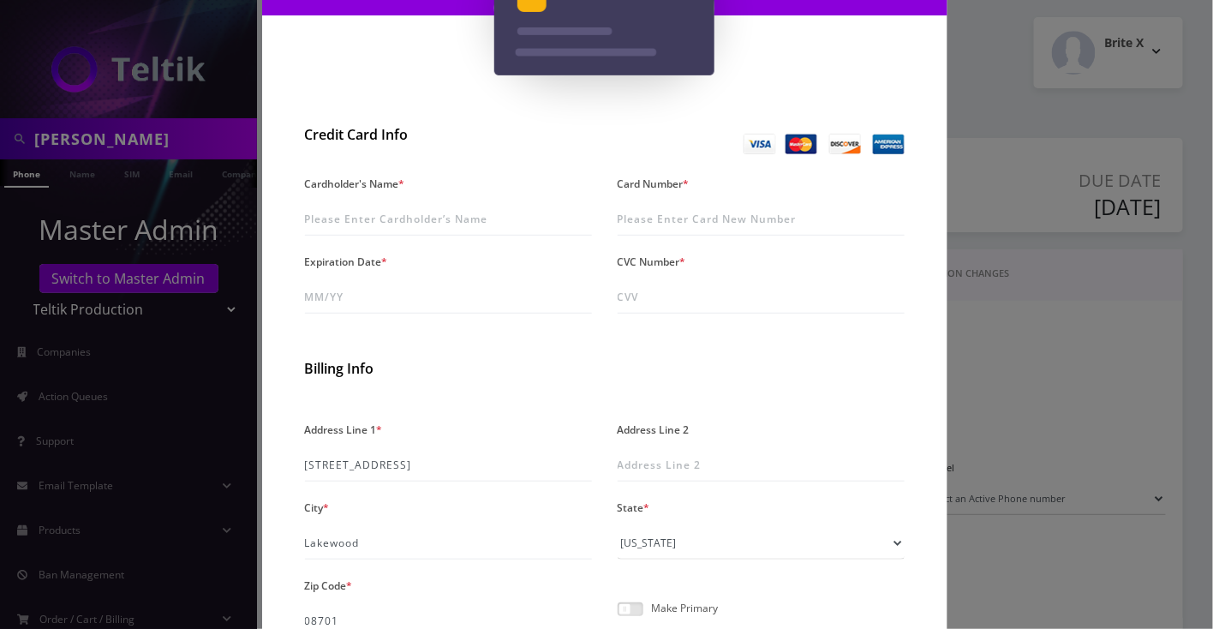
click at [359, 201] on div "Cardholder's Name *" at bounding box center [448, 203] width 313 height 64
click at [352, 217] on input "Cardholder's Name *" at bounding box center [448, 219] width 287 height 33
type input "Fran Gindoff"
click at [650, 211] on input "Card Number *" at bounding box center [761, 219] width 287 height 33
paste input "5129 9259 5413 3990"
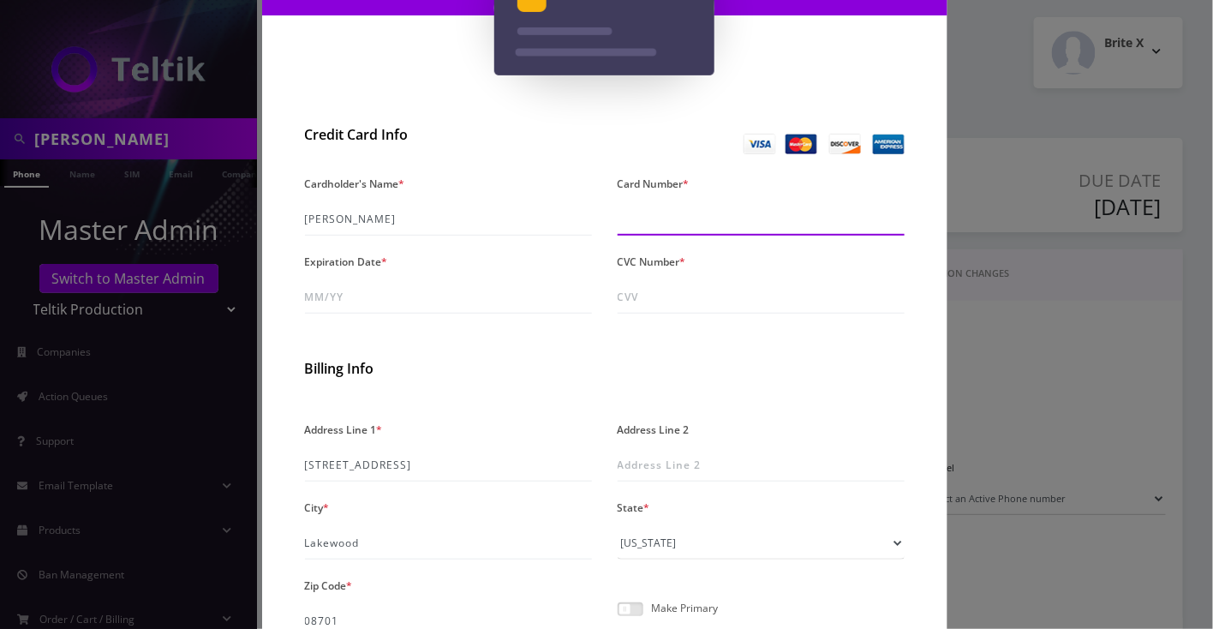
type input "5129 9259 5413 3990"
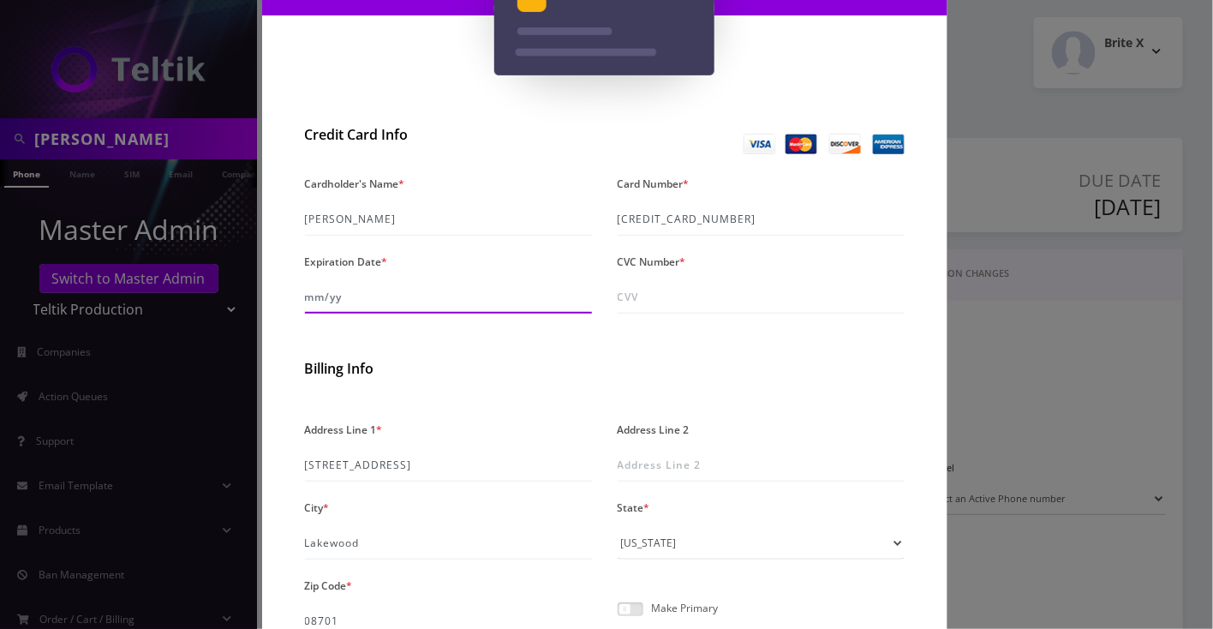
click at [353, 294] on input "Expiration Date *" at bounding box center [448, 297] width 287 height 33
paste input "0m/28"
drag, startPoint x: 322, startPoint y: 298, endPoint x: 331, endPoint y: 296, distance: 8.7
click at [322, 296] on input "0m/28" at bounding box center [448, 297] width 287 height 33
type input "06/28"
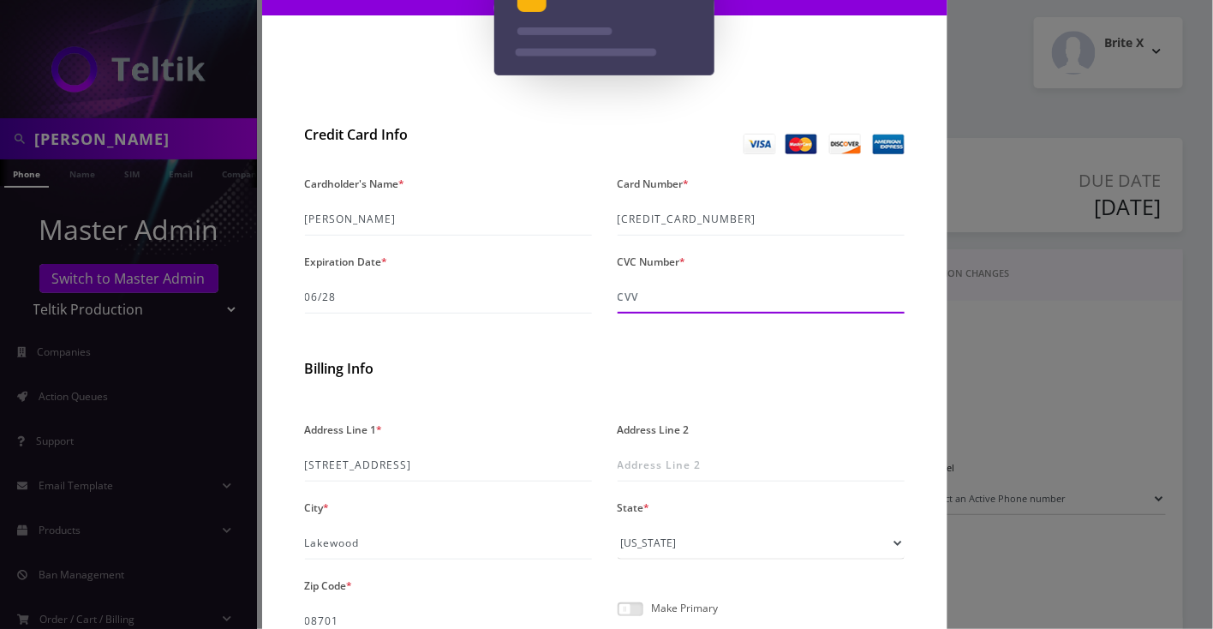
click at [733, 295] on input "CVC Number *" at bounding box center [761, 297] width 287 height 33
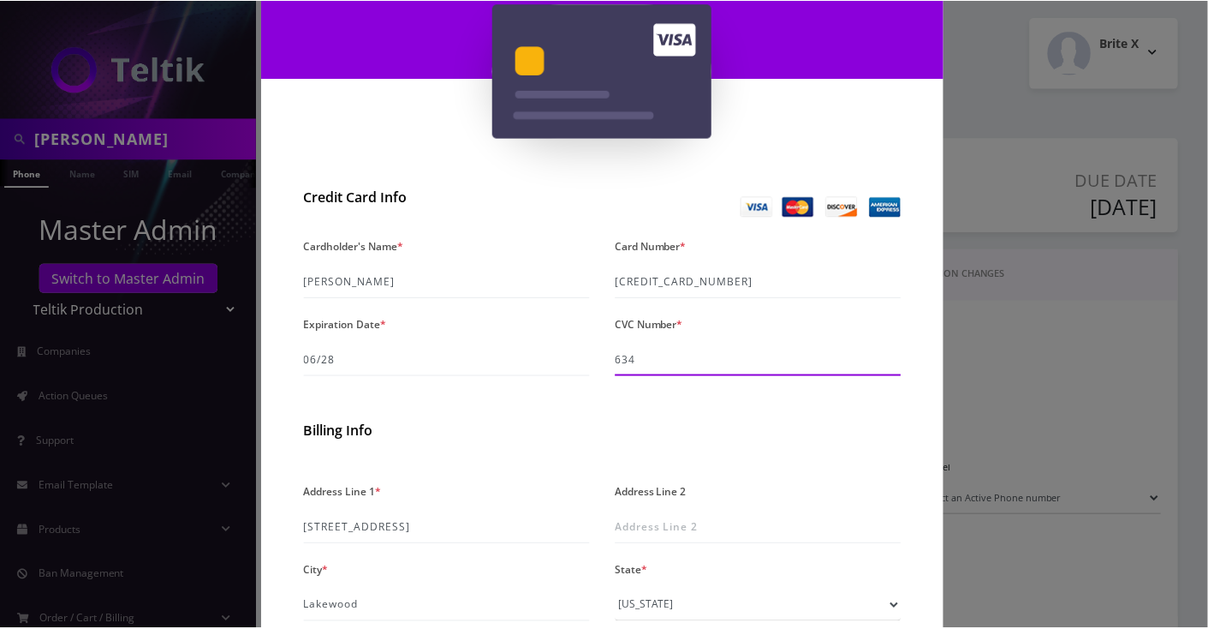
scroll to position [393, 0]
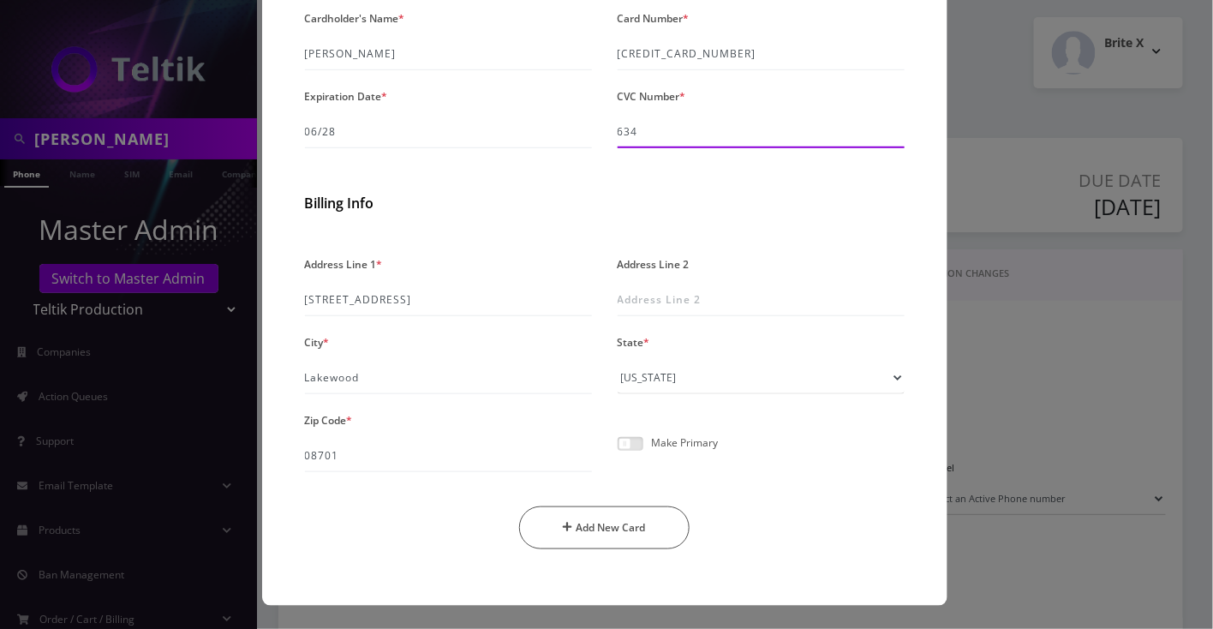
type input "634"
drag, startPoint x: 629, startPoint y: 444, endPoint x: 635, endPoint y: 452, distance: 10.5
click at [630, 443] on span at bounding box center [631, 444] width 26 height 14
click at [618, 453] on input "checkbox" at bounding box center [618, 453] width 0 height 0
click at [624, 531] on button "Add New Card" at bounding box center [604, 527] width 170 height 43
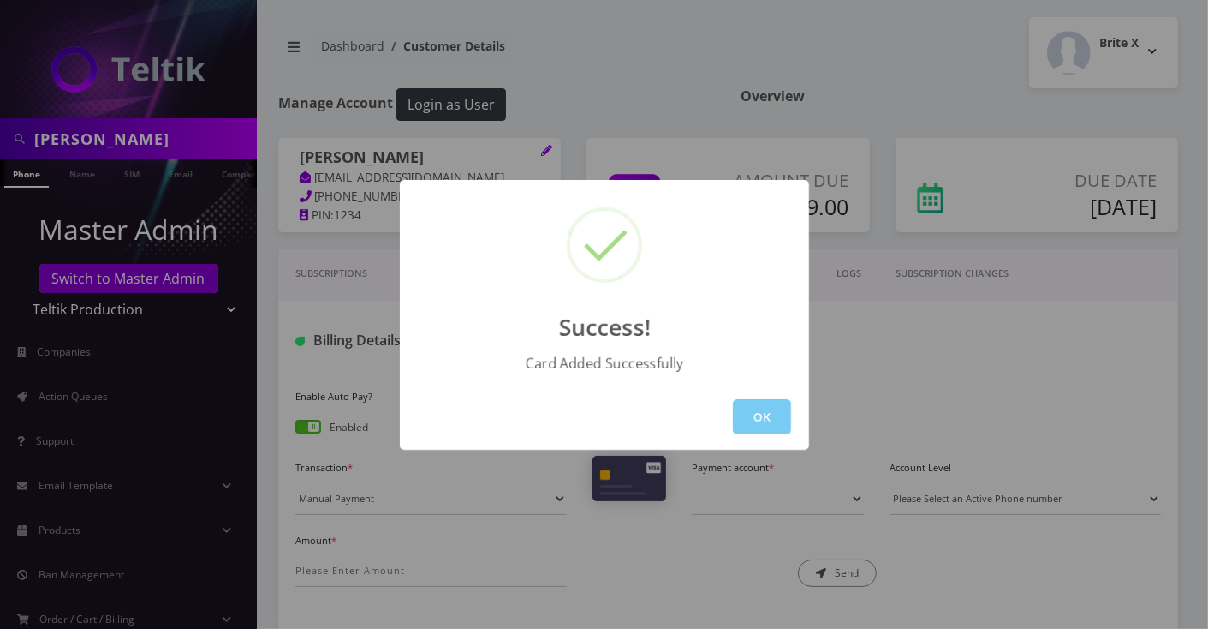
click at [767, 413] on button "OK" at bounding box center [762, 416] width 58 height 35
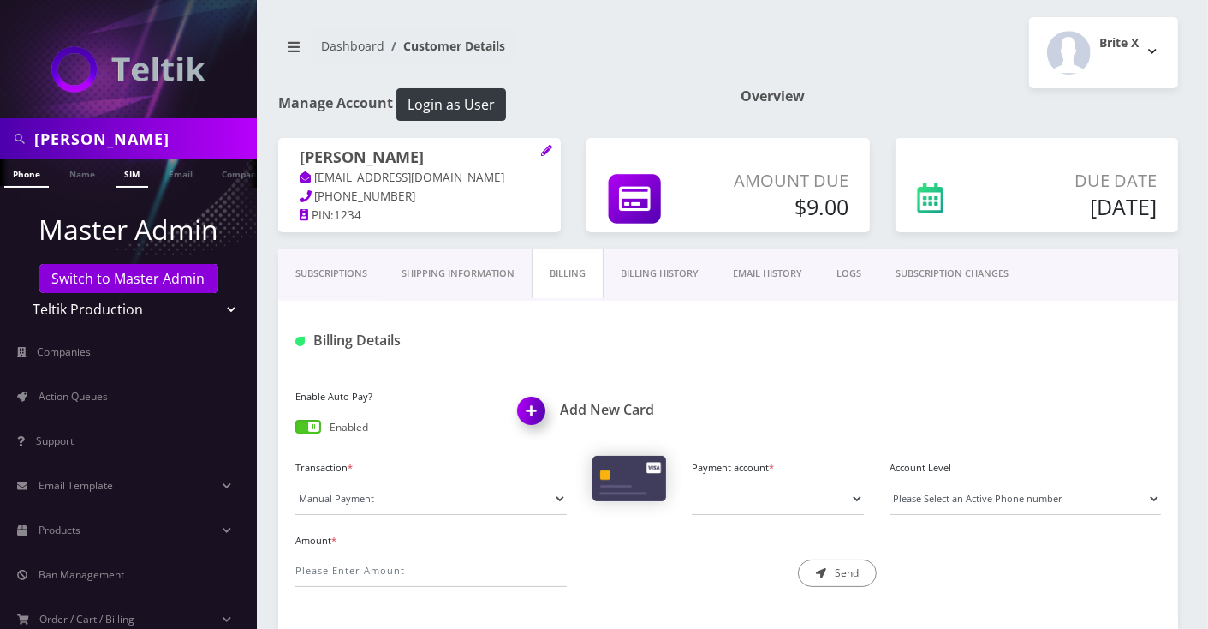
scroll to position [0, 8]
click at [78, 176] on link "Name" at bounding box center [74, 173] width 43 height 28
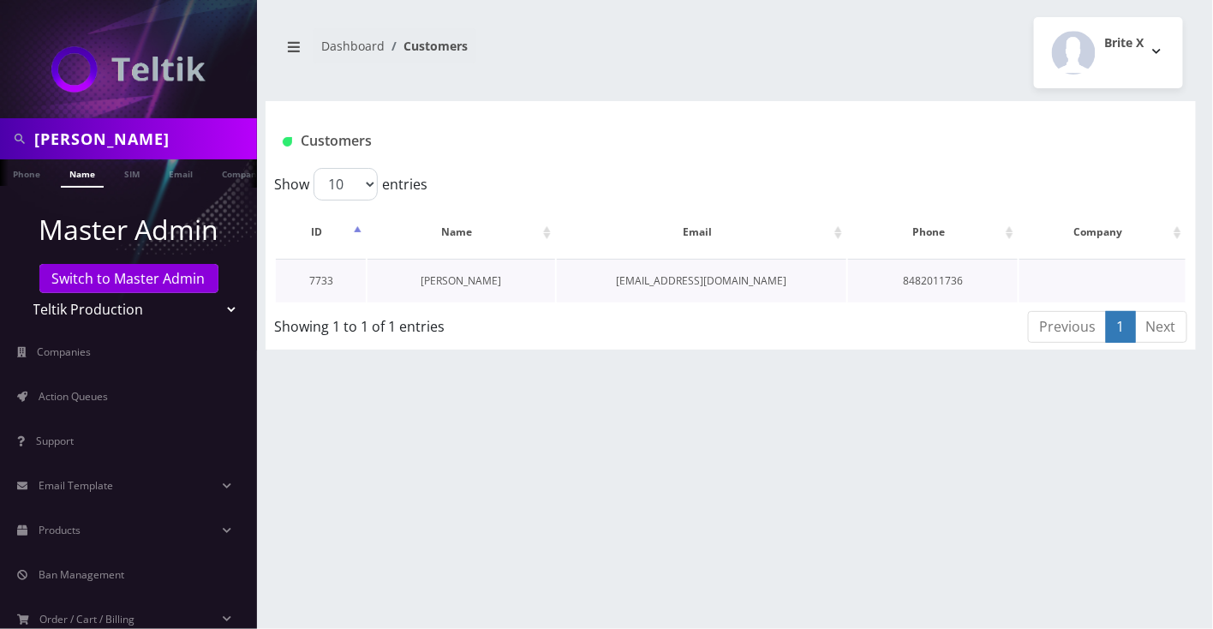
click at [477, 276] on link "[PERSON_NAME]" at bounding box center [461, 280] width 81 height 15
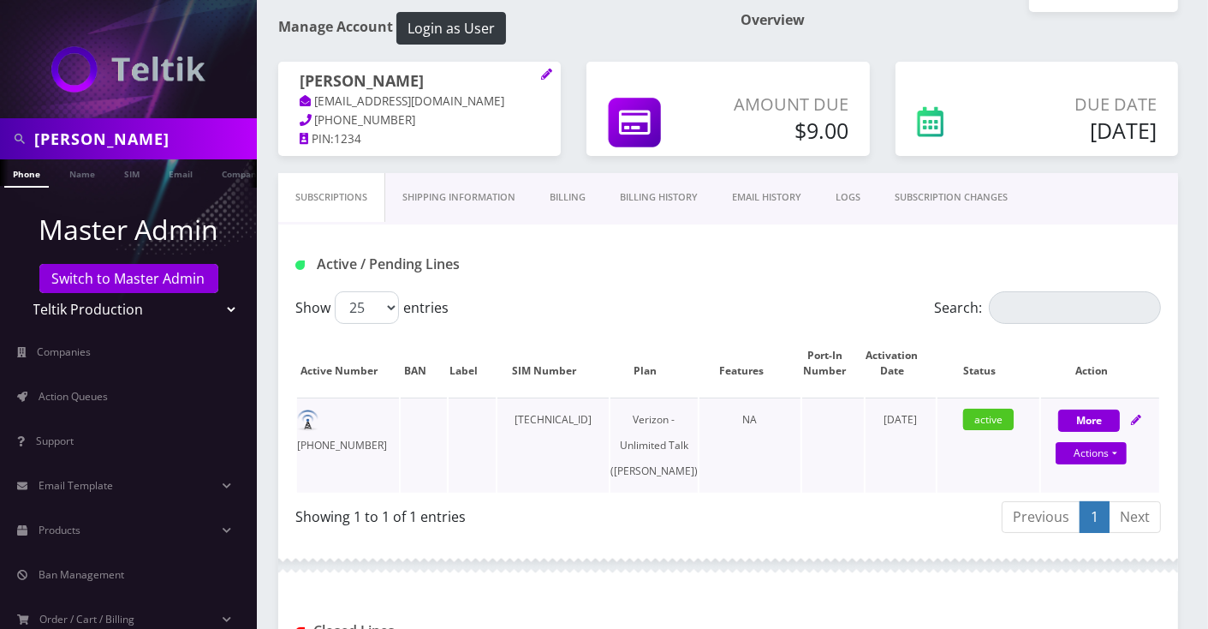
scroll to position [114, 0]
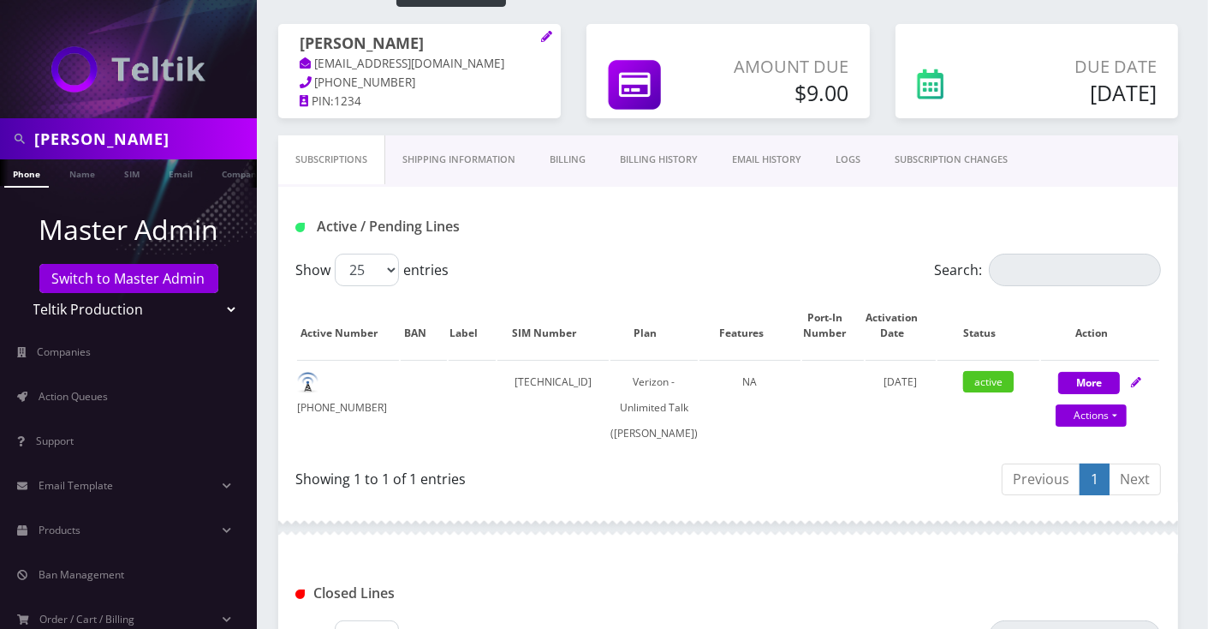
click at [574, 152] on link "Billing" at bounding box center [568, 159] width 70 height 49
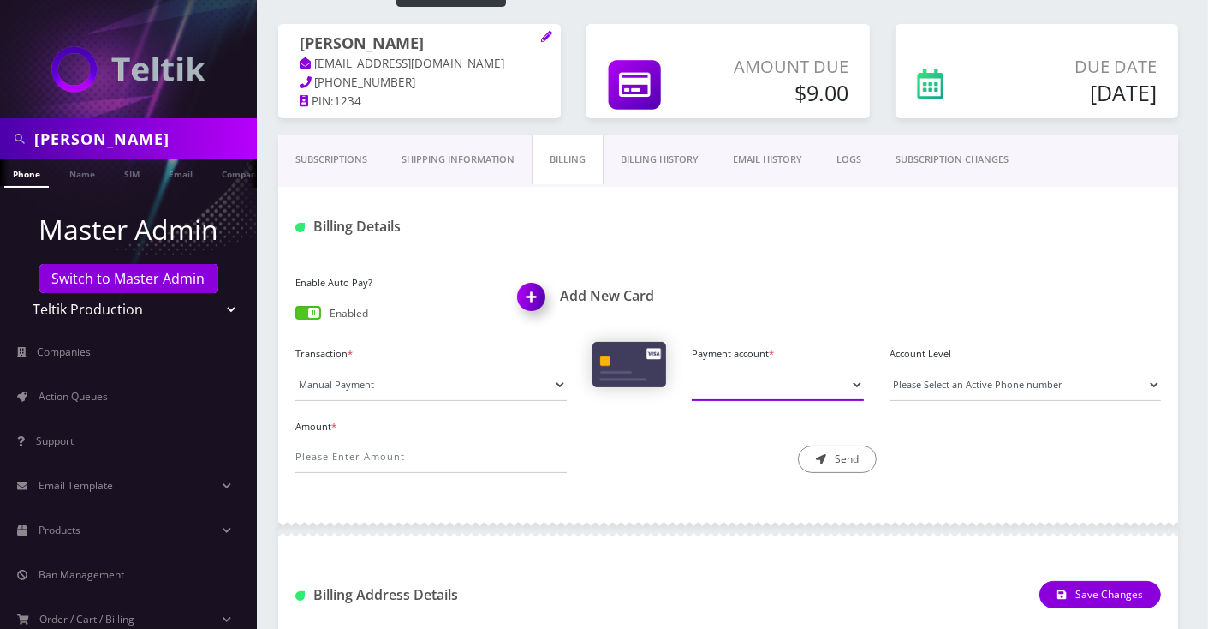
click at [787, 382] on select "Payment account *" at bounding box center [778, 384] width 172 height 33
click at [1153, 264] on div "Enable Auto Pay? Enabled Add New Card Transaction * Manual Payment Custom Charg…" at bounding box center [728, 379] width 900 height 250
click at [809, 385] on select "Payment account *" at bounding box center [778, 384] width 172 height 33
click at [1045, 176] on div "Subscriptions Shipping Information Billing Billing History EMAIL HISTORY LOGS S…" at bounding box center [728, 160] width 900 height 51
click at [761, 396] on select "Payment account *" at bounding box center [778, 384] width 172 height 33
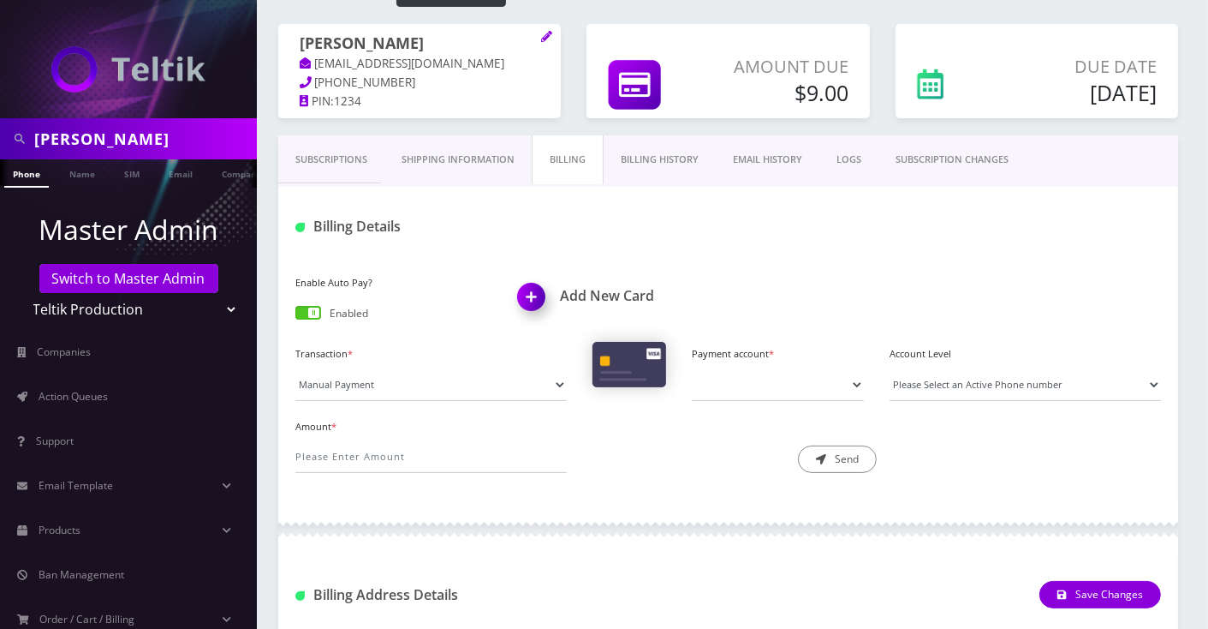
click at [738, 491] on div "Enable Auto Pay? Enabled Add New Card Transaction * Manual Payment Custom Charg…" at bounding box center [728, 379] width 900 height 250
click at [737, 492] on div "Enable Auto Pay? Enabled Add New Card Transaction * Manual Payment Custom Charg…" at bounding box center [728, 379] width 900 height 250
click at [701, 447] on div "Description * Send" at bounding box center [728, 444] width 297 height 59
click at [761, 391] on select "Payment account *" at bounding box center [778, 384] width 172 height 33
click at [1183, 171] on div "Subscriptions Shipping Information Billing Billing History EMAIL HISTORY LOGS S…" at bounding box center [729, 476] width 926 height 683
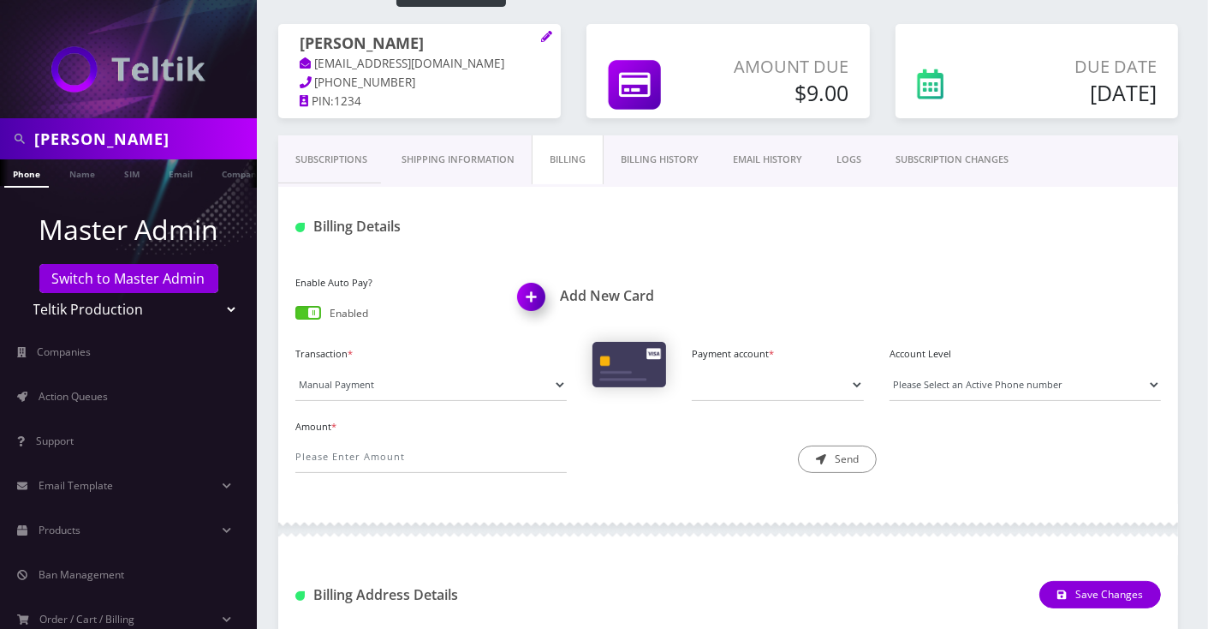
scroll to position [0, 8]
click at [338, 164] on link "Subscriptions" at bounding box center [331, 159] width 106 height 49
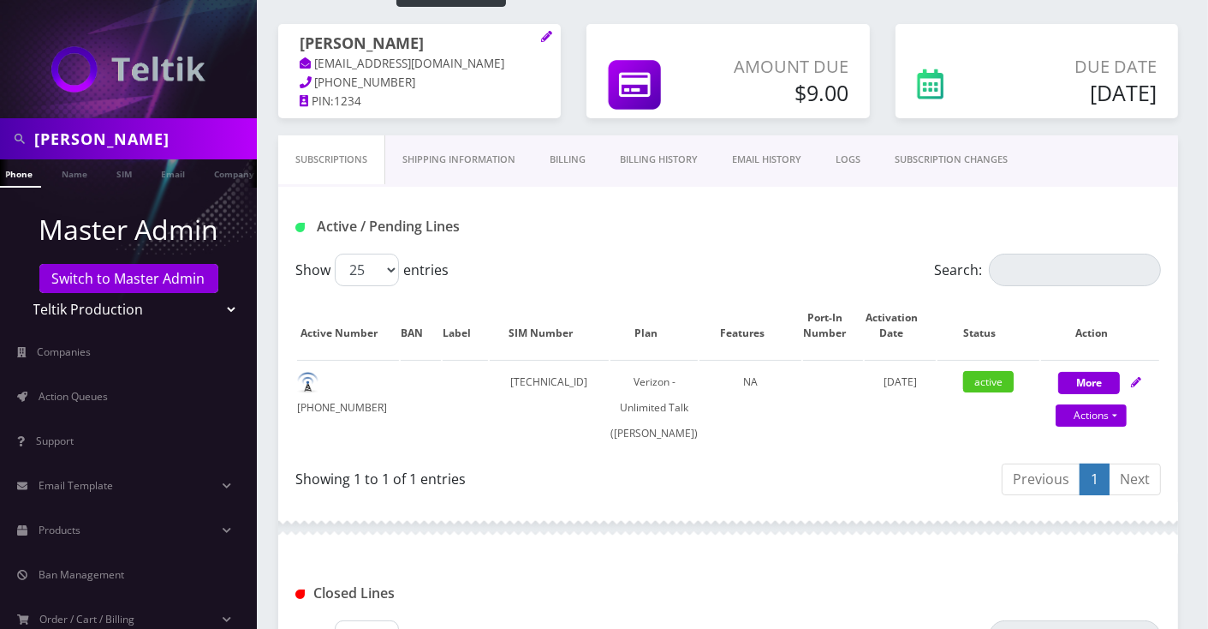
drag, startPoint x: 212, startPoint y: 132, endPoint x: 169, endPoint y: 151, distance: 47.6
click at [212, 132] on input "[PERSON_NAME]" at bounding box center [143, 138] width 218 height 33
click at [65, 169] on link "Name" at bounding box center [74, 173] width 43 height 28
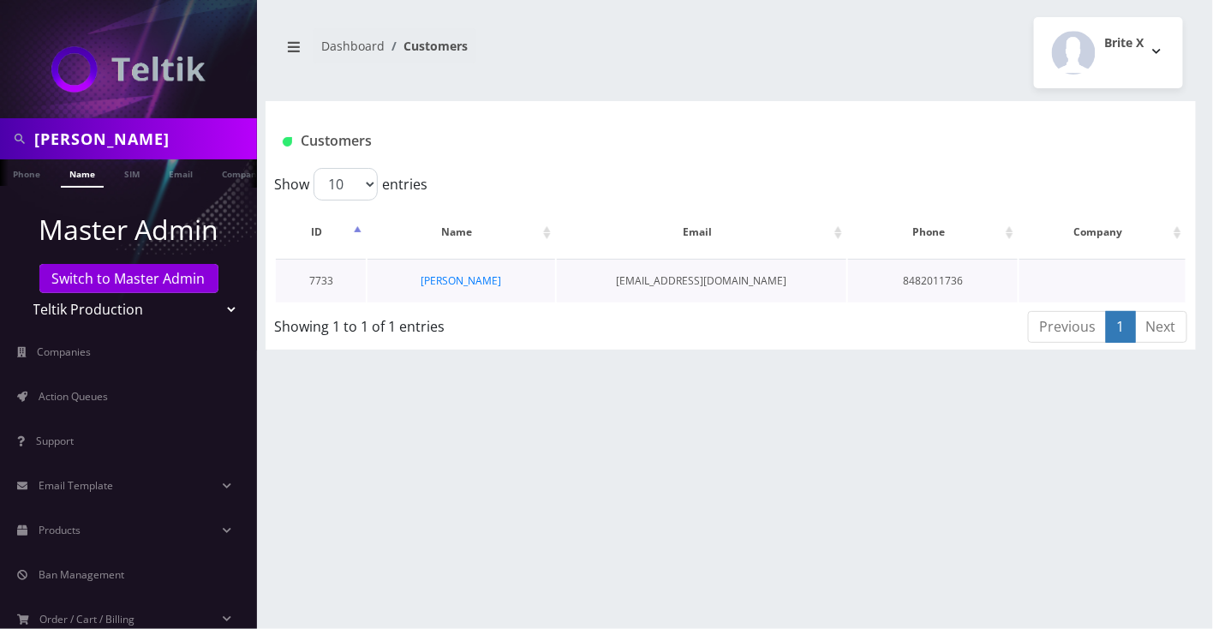
click at [524, 283] on td "[PERSON_NAME]" at bounding box center [461, 281] width 188 height 44
copy tr "[PERSON_NAME]"
drag, startPoint x: 786, startPoint y: 45, endPoint x: 719, endPoint y: 86, distance: 78.0
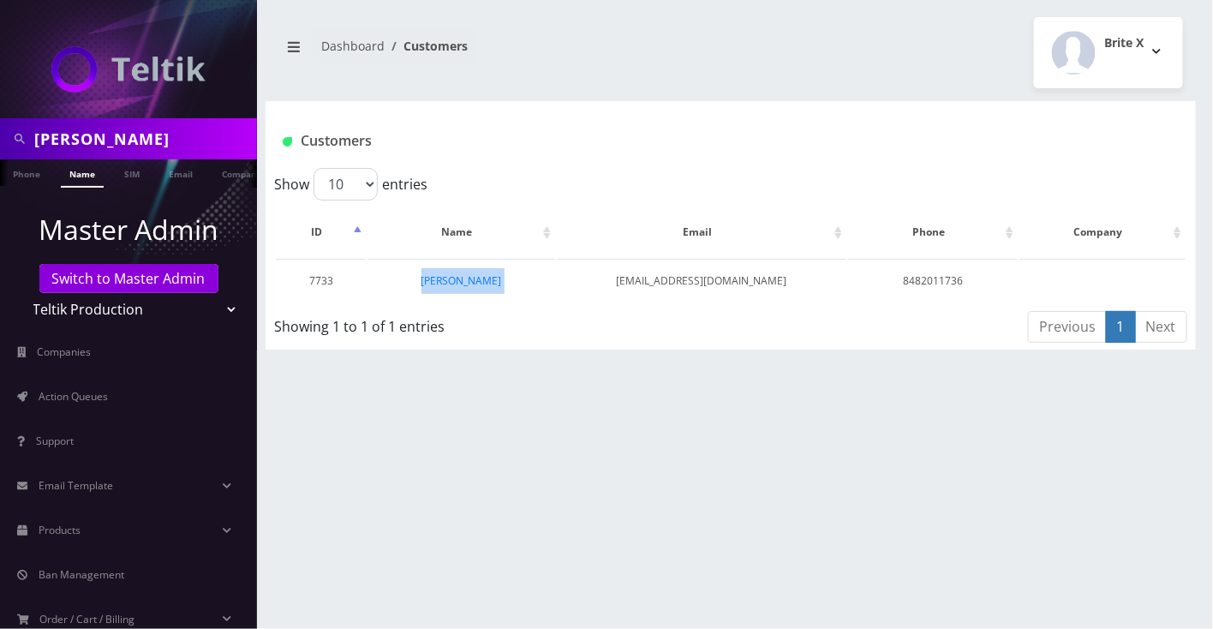
click at [786, 45] on div "Brite X Logout" at bounding box center [963, 52] width 465 height 71
click at [476, 276] on link "[PERSON_NAME]" at bounding box center [461, 280] width 81 height 15
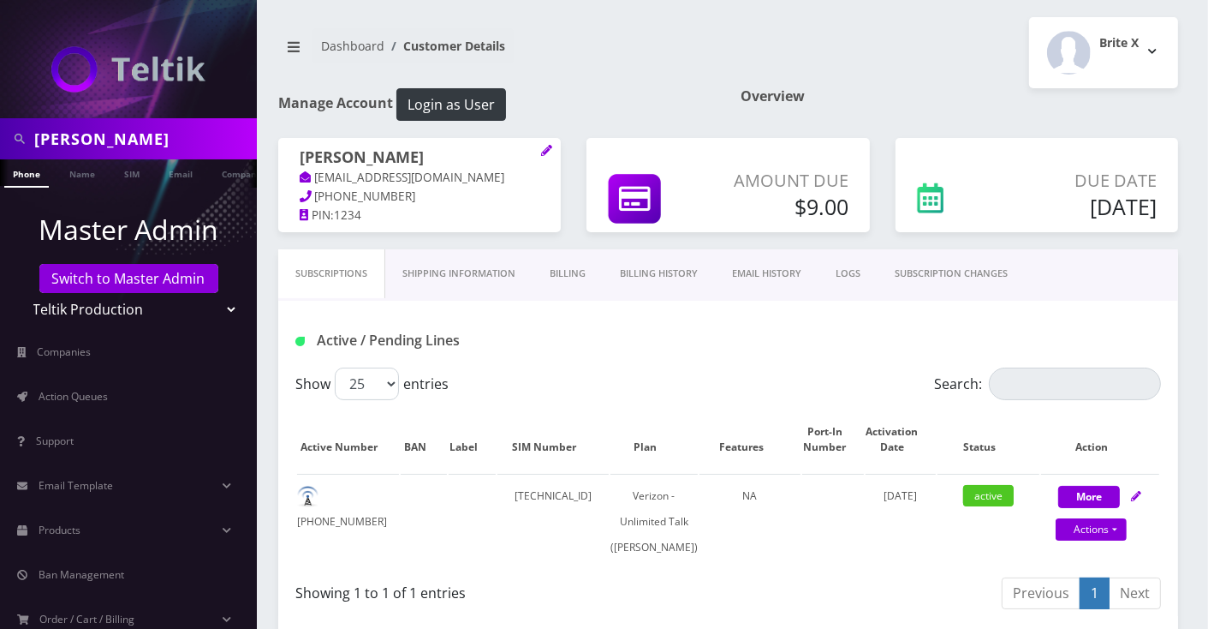
click at [589, 274] on link "Billing" at bounding box center [568, 273] width 70 height 49
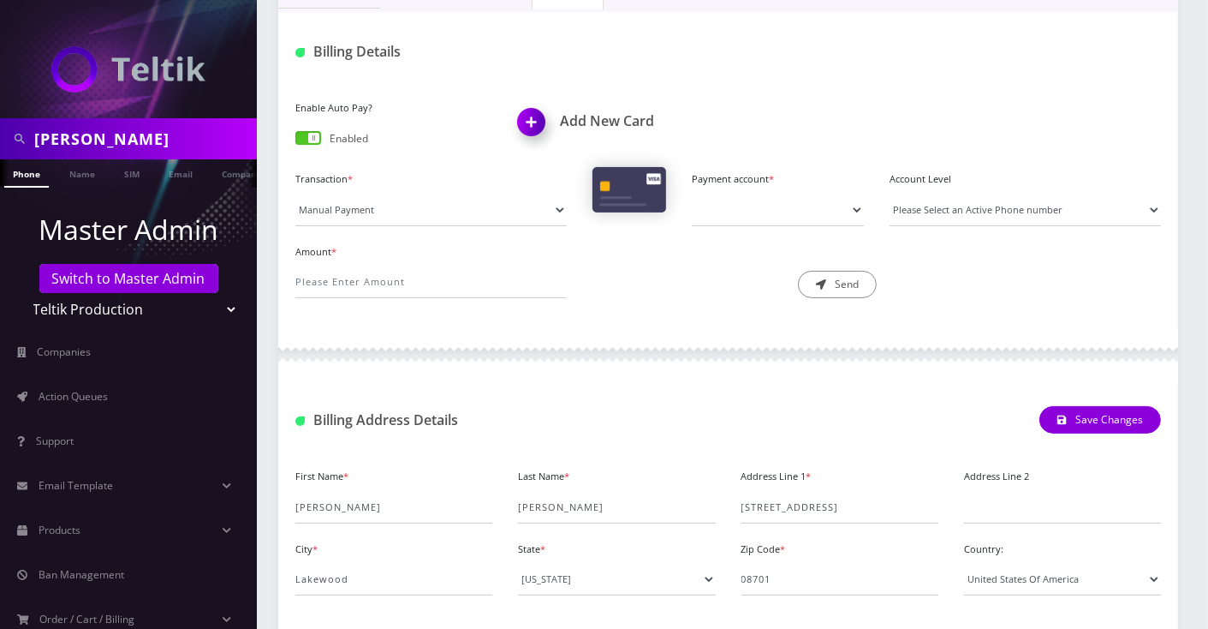
scroll to position [343, 0]
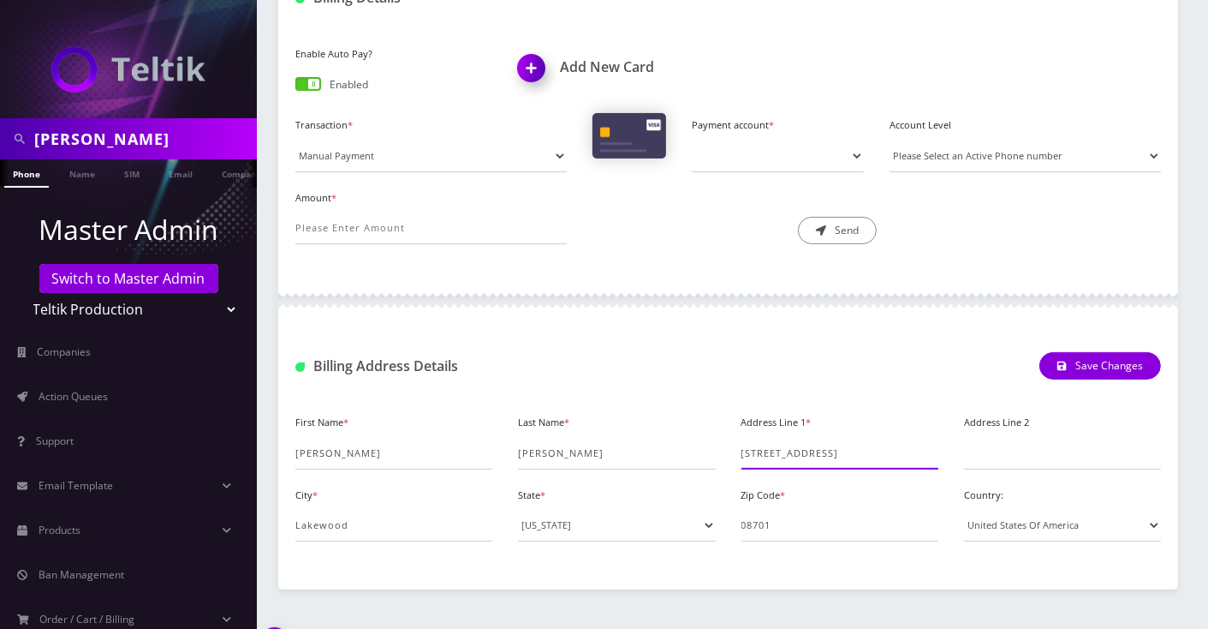
click at [773, 457] on input "[STREET_ADDRESS]" at bounding box center [840, 453] width 197 height 33
click at [773, 457] on input "1250 14th Street" at bounding box center [840, 453] width 197 height 33
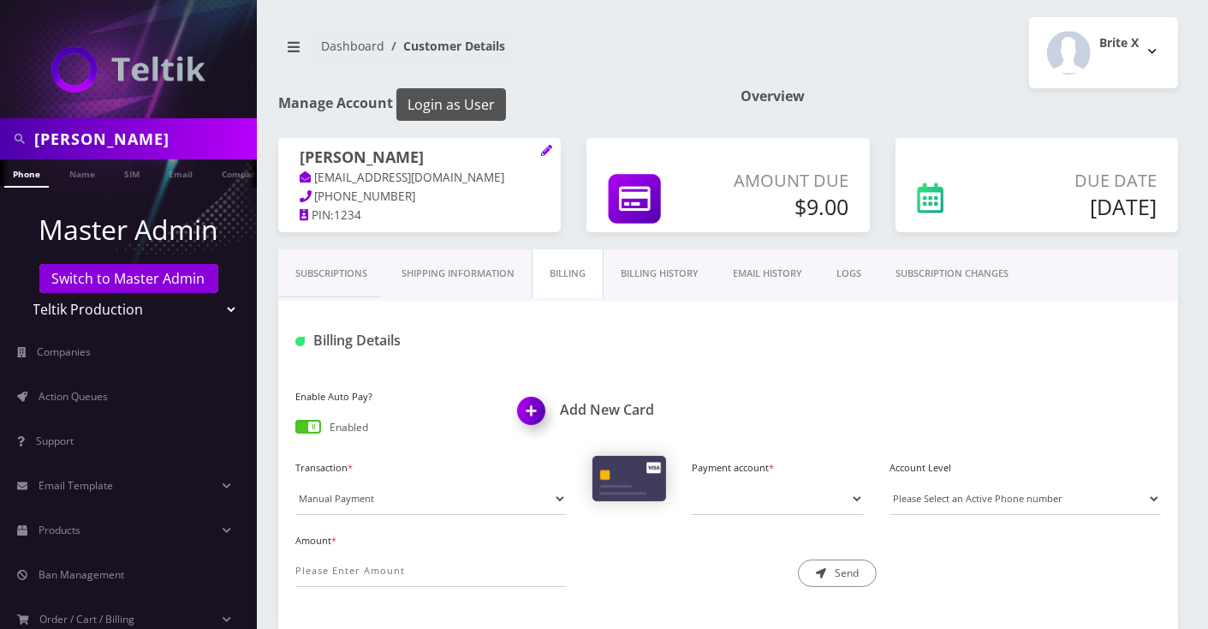
drag, startPoint x: 593, startPoint y: 45, endPoint x: 434, endPoint y: 117, distance: 174.0
click at [593, 45] on nav "Dashboard Customer Details" at bounding box center [497, 52] width 438 height 49
click at [75, 176] on link "Name" at bounding box center [74, 173] width 43 height 28
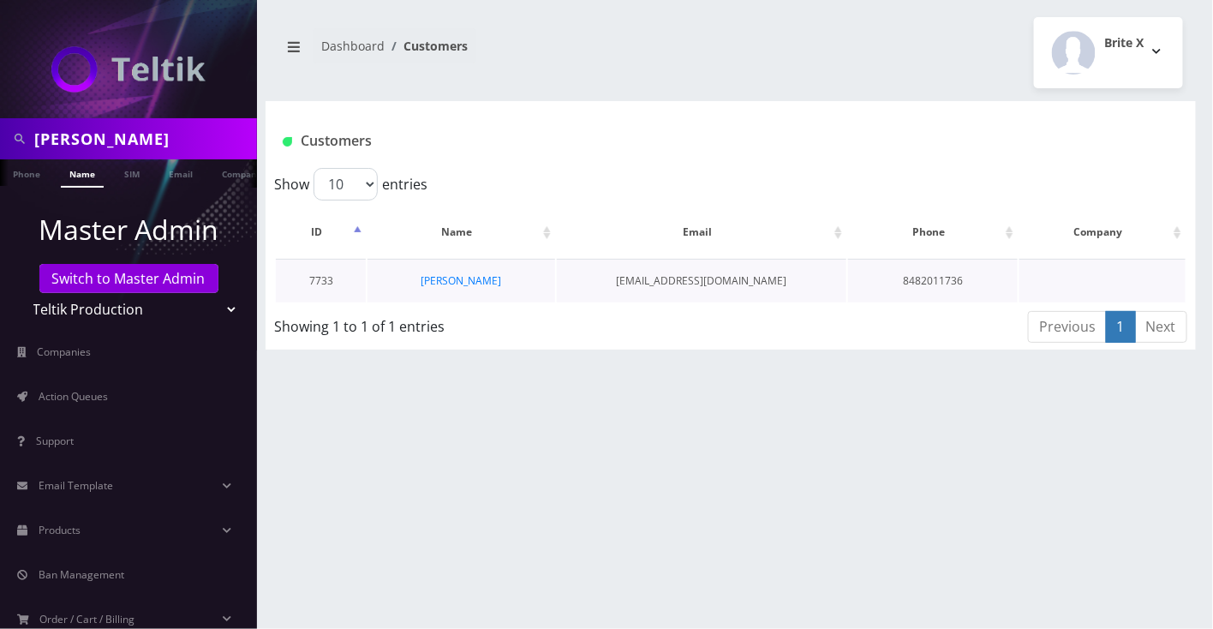
click at [510, 271] on td "[PERSON_NAME]" at bounding box center [461, 281] width 188 height 44
click at [510, 272] on td "[PERSON_NAME]" at bounding box center [461, 281] width 188 height 44
copy tr "[PERSON_NAME]"
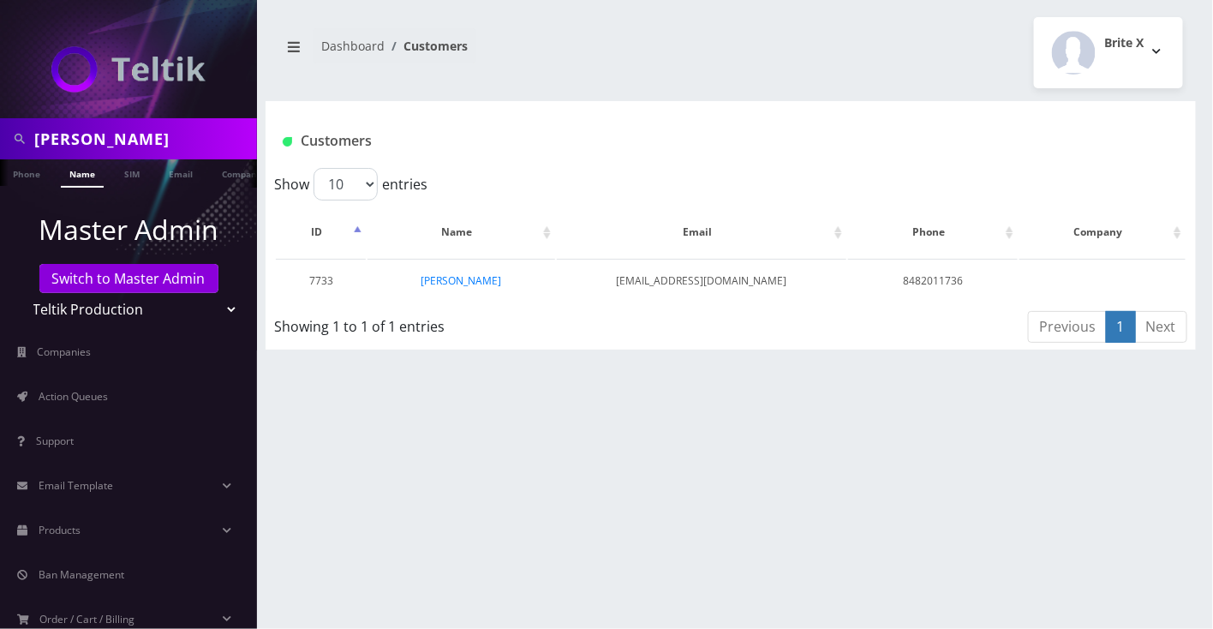
drag, startPoint x: 932, startPoint y: 31, endPoint x: 859, endPoint y: 1, distance: 78.7
click at [932, 31] on div "Brite X Logout" at bounding box center [963, 52] width 465 height 71
